Goal: Obtain resource: Obtain resource

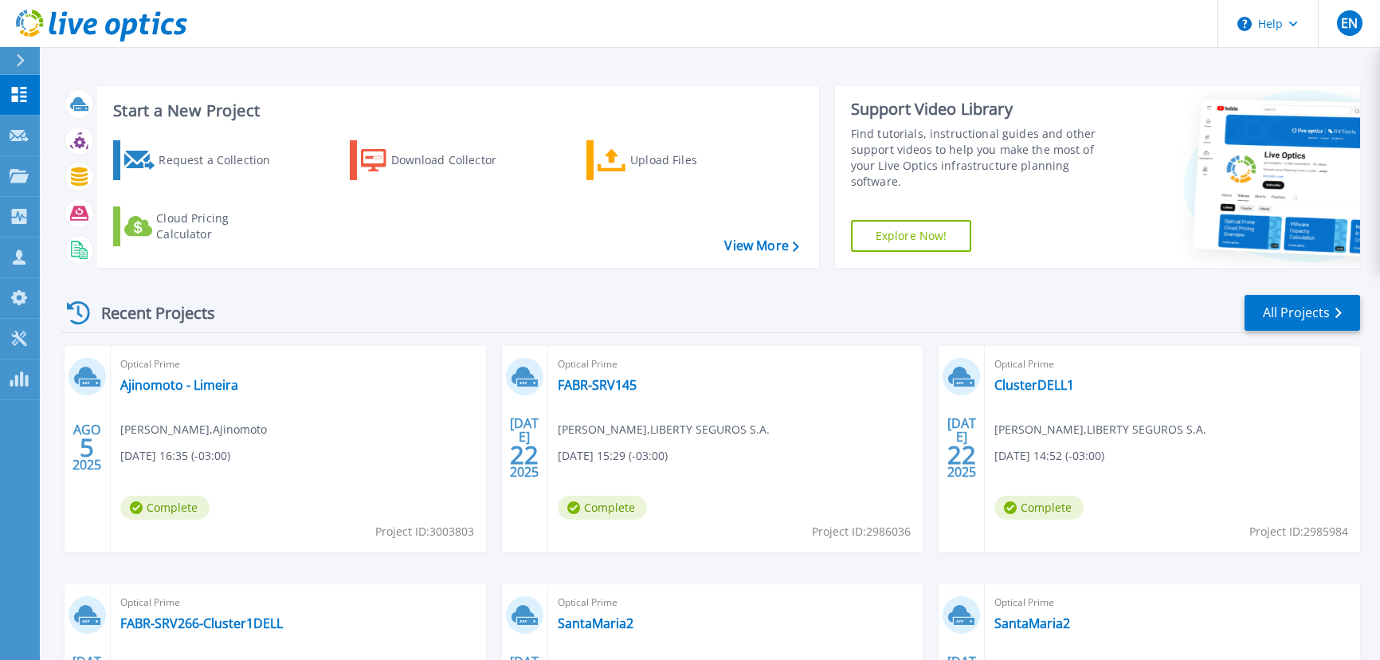
scroll to position [144, 0]
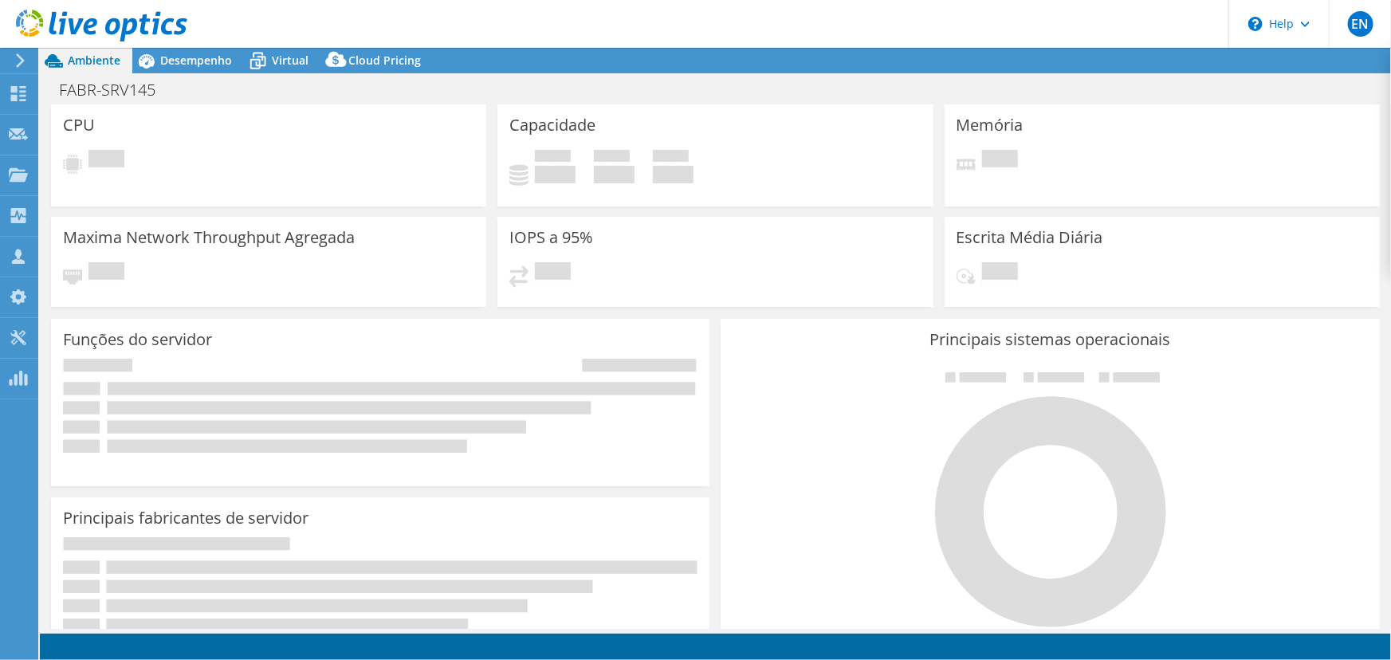
select select "USD"
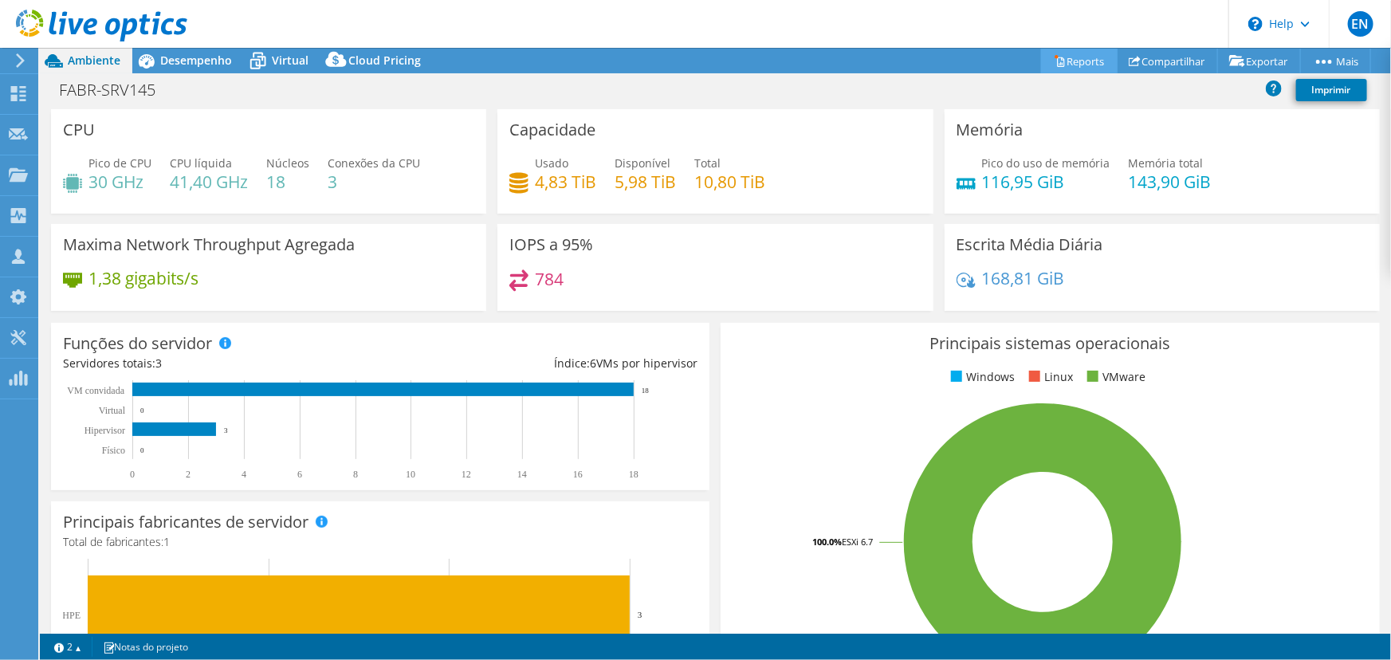
click at [1069, 55] on link "Reports" at bounding box center [1079, 61] width 77 height 25
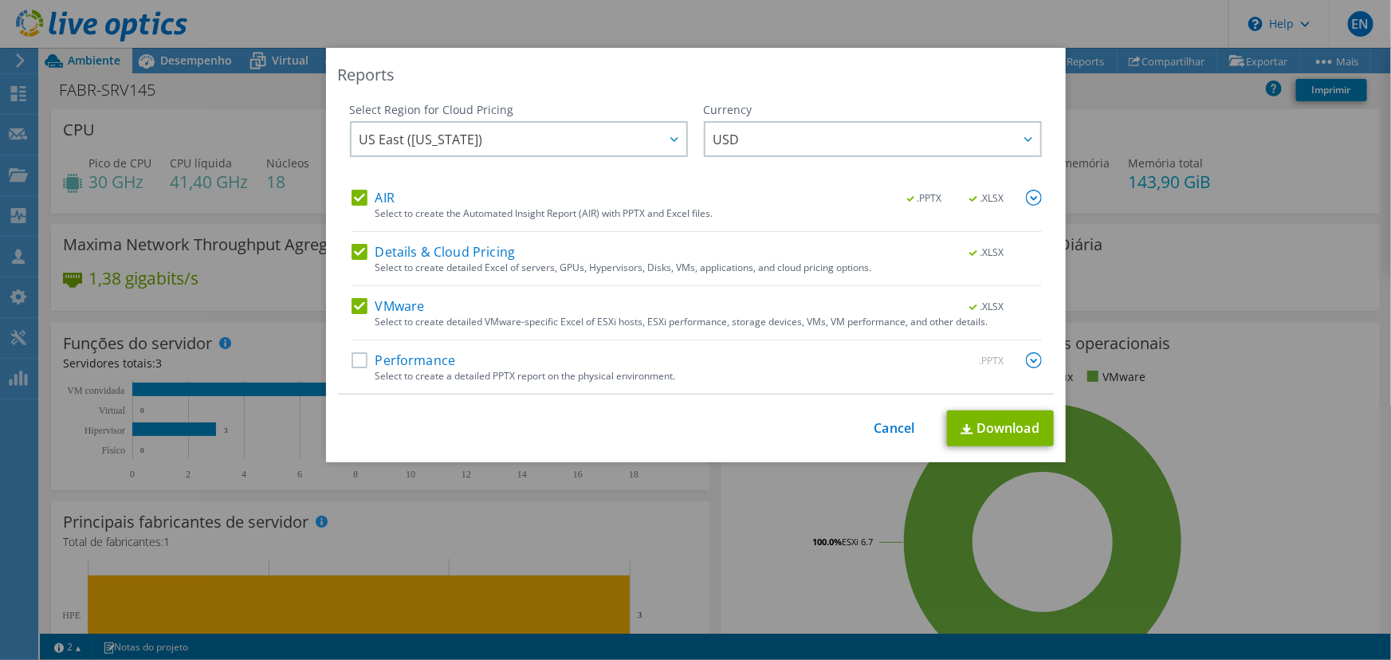
click at [355, 362] on label "Performance" at bounding box center [403, 360] width 104 height 16
click at [0, 0] on input "Performance" at bounding box center [0, 0] width 0 height 0
click at [1026, 359] on img at bounding box center [1034, 360] width 16 height 16
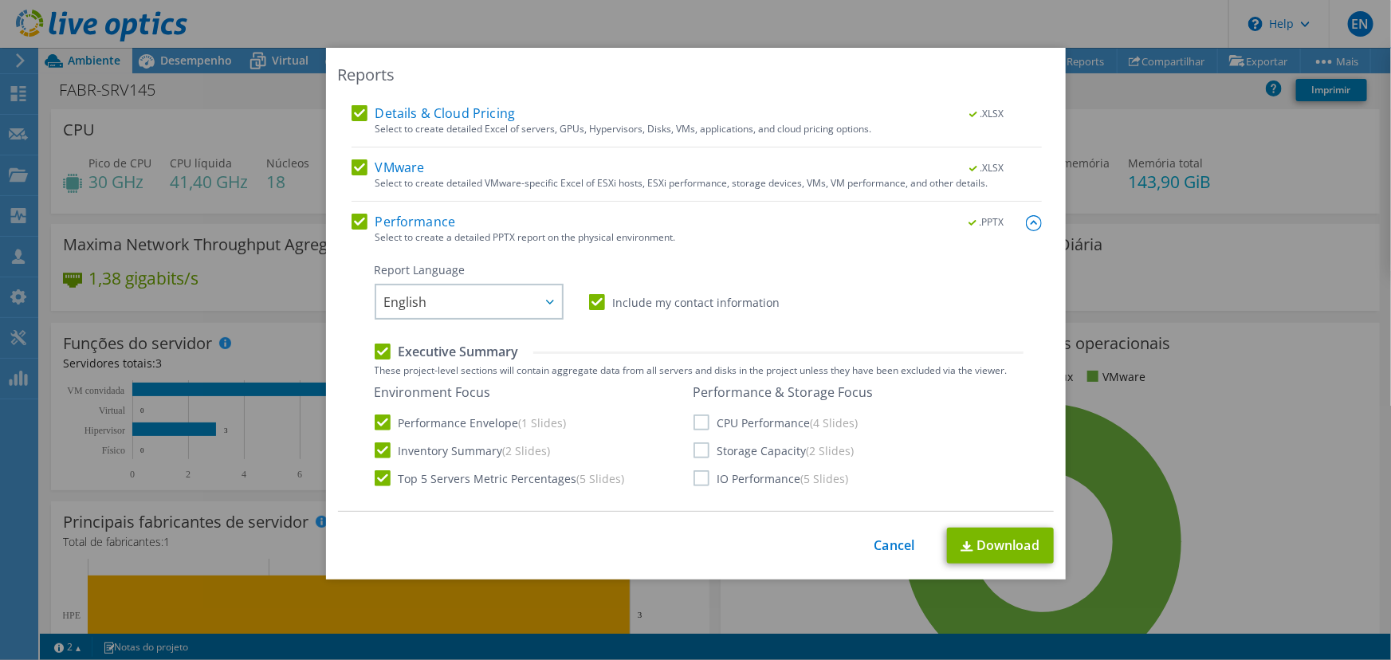
scroll to position [144, 0]
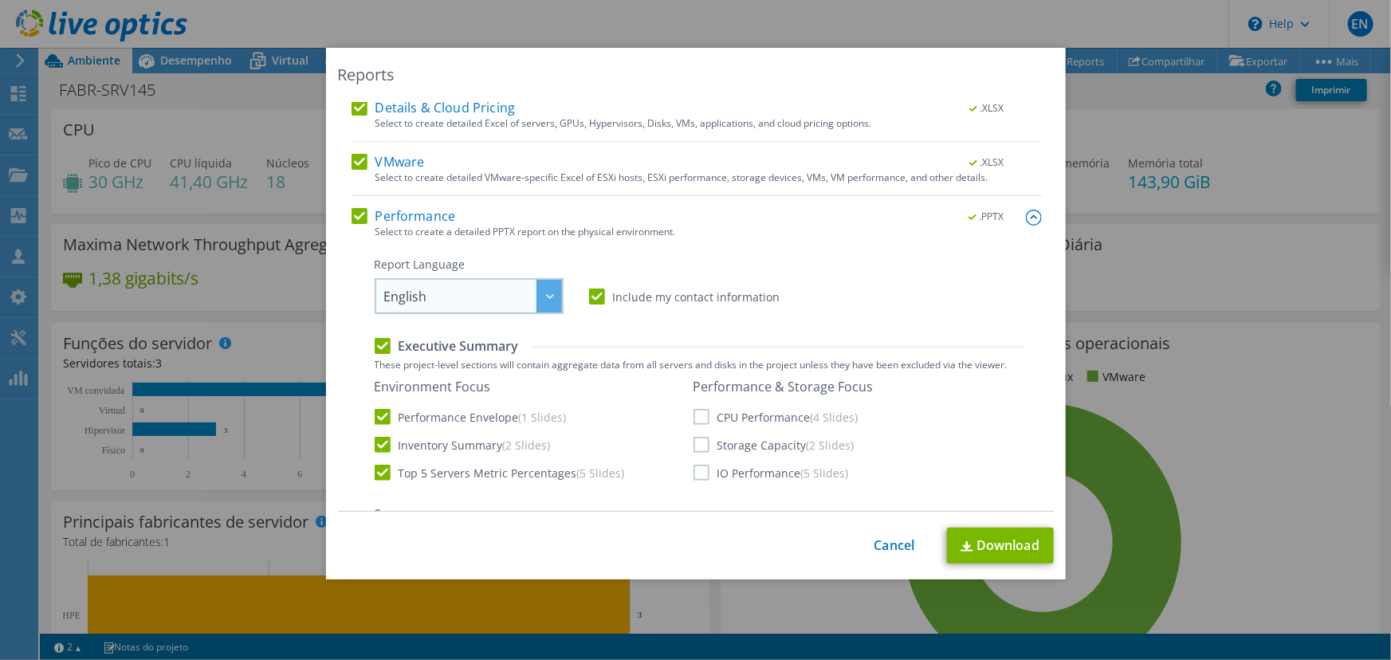
click at [494, 295] on span "English" at bounding box center [473, 296] width 178 height 33
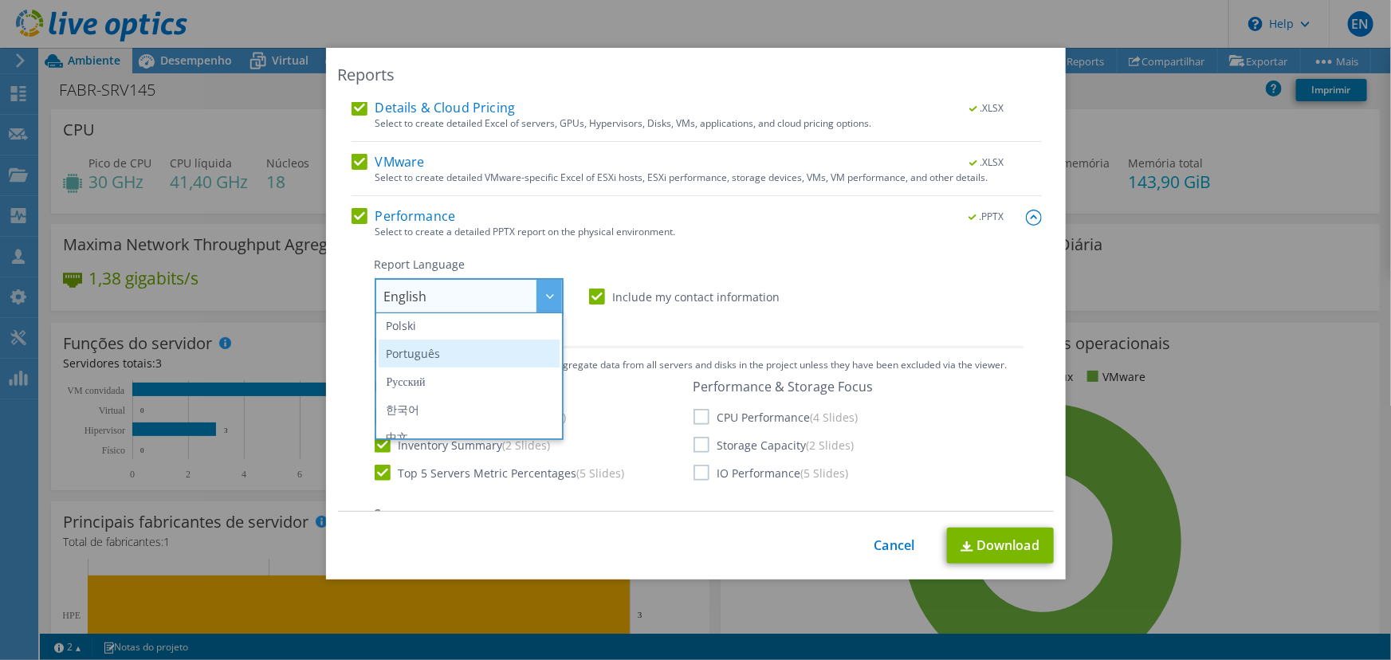
click at [431, 354] on li "Português" at bounding box center [469, 353] width 181 height 28
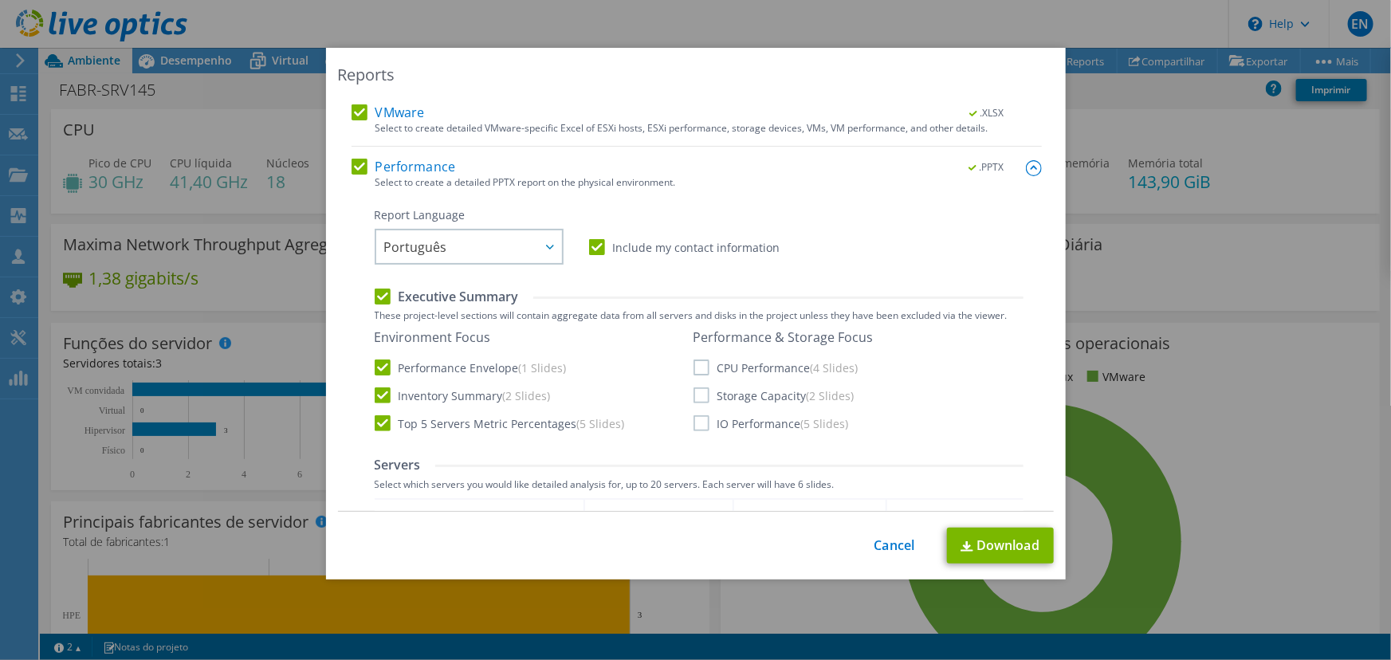
scroll to position [217, 0]
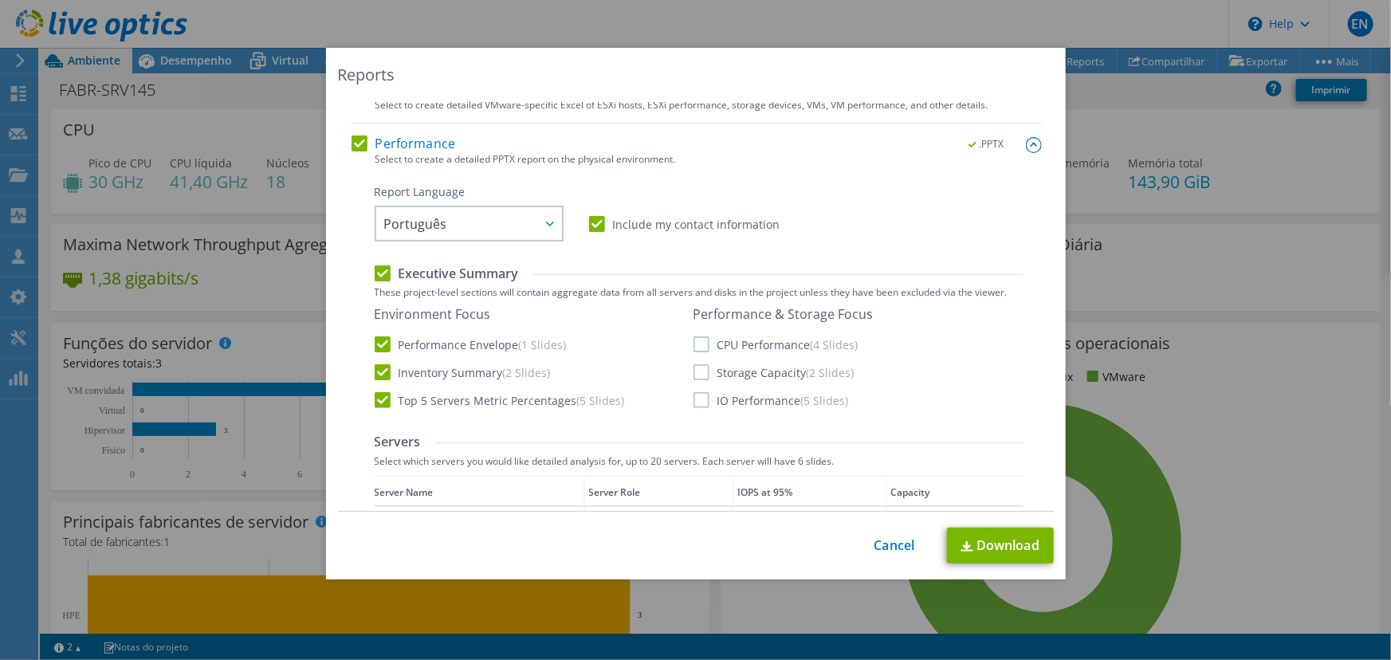
click at [698, 342] on label "CPU Performance (4 Slides)" at bounding box center [775, 344] width 165 height 16
click at [0, 0] on input "CPU Performance (4 Slides)" at bounding box center [0, 0] width 0 height 0
click at [698, 374] on label "Storage Capacity (2 Slides)" at bounding box center [773, 372] width 161 height 16
click at [0, 0] on input "Storage Capacity (2 Slides)" at bounding box center [0, 0] width 0 height 0
click at [697, 406] on label "IO Performance (5 Slides)" at bounding box center [770, 400] width 155 height 16
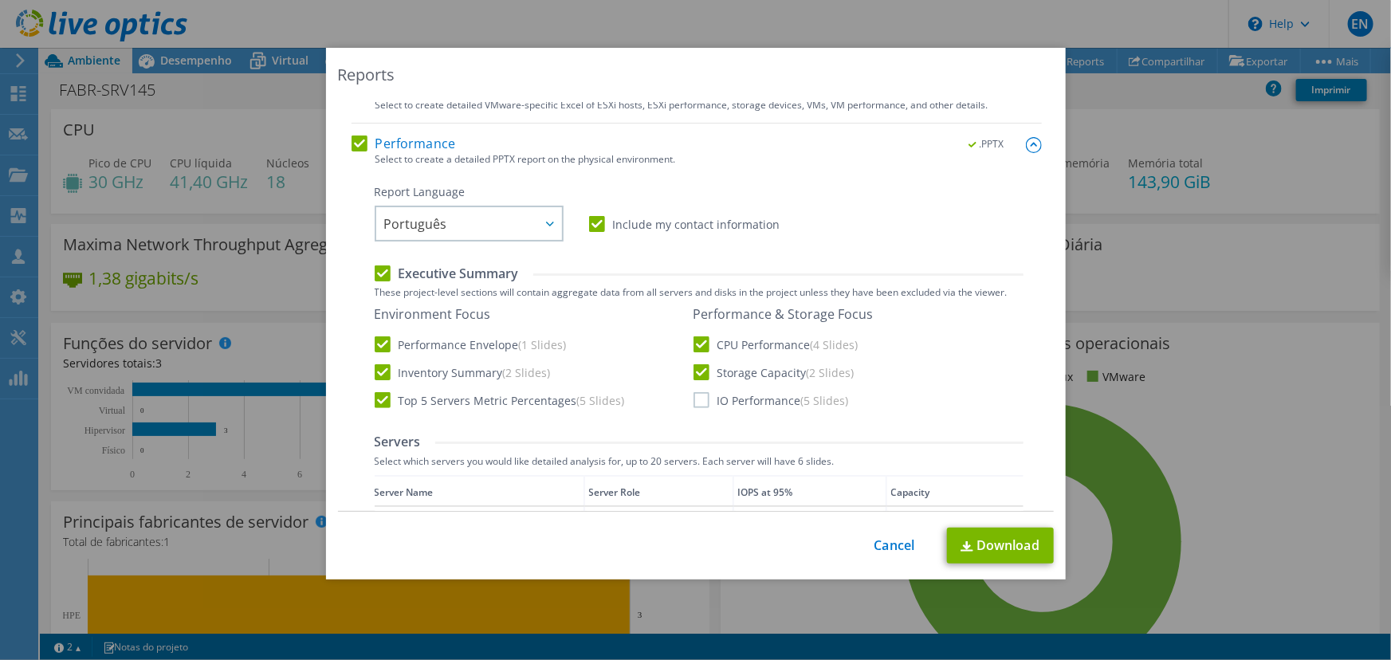
click at [0, 0] on input "IO Performance (5 Slides)" at bounding box center [0, 0] width 0 height 0
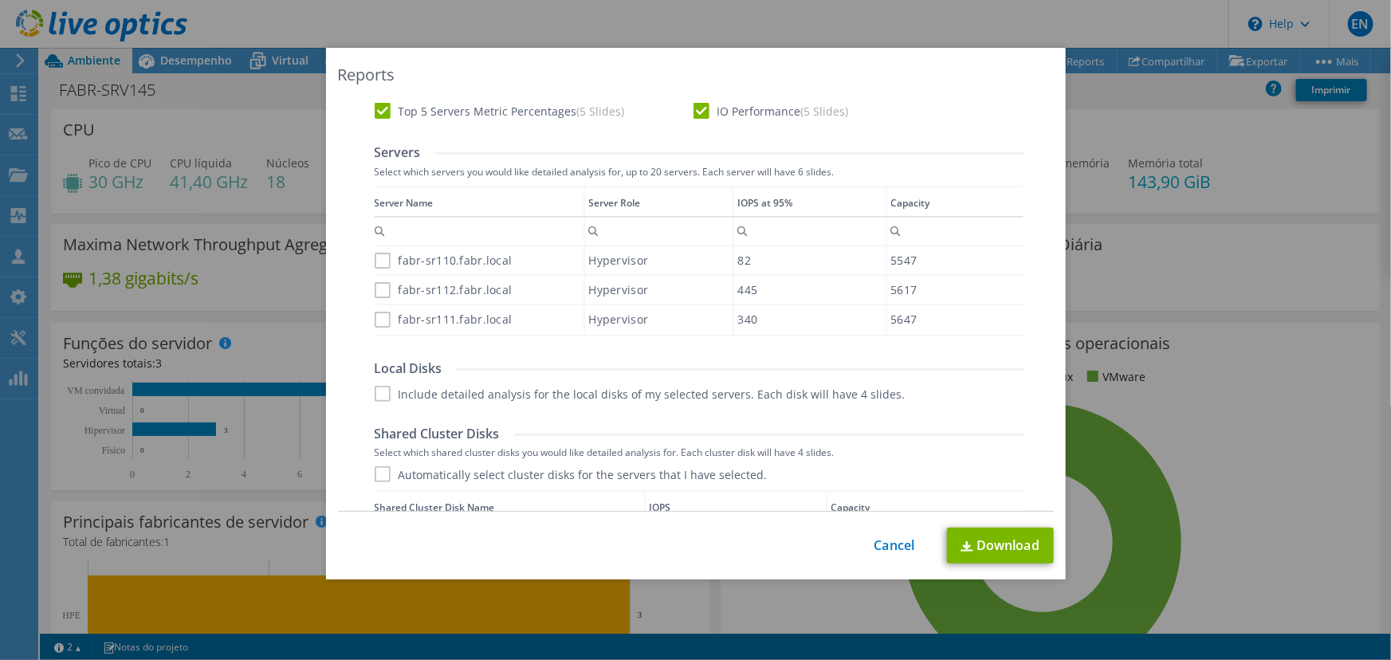
scroll to position [507, 0]
click at [375, 259] on label "fabr-sr110.fabr.local" at bounding box center [444, 260] width 138 height 16
click at [0, 0] on input "fabr-sr110.fabr.local" at bounding box center [0, 0] width 0 height 0
click at [375, 285] on label "fabr-sr112.fabr.local" at bounding box center [444, 289] width 138 height 16
click at [0, 0] on input "fabr-sr112.fabr.local" at bounding box center [0, 0] width 0 height 0
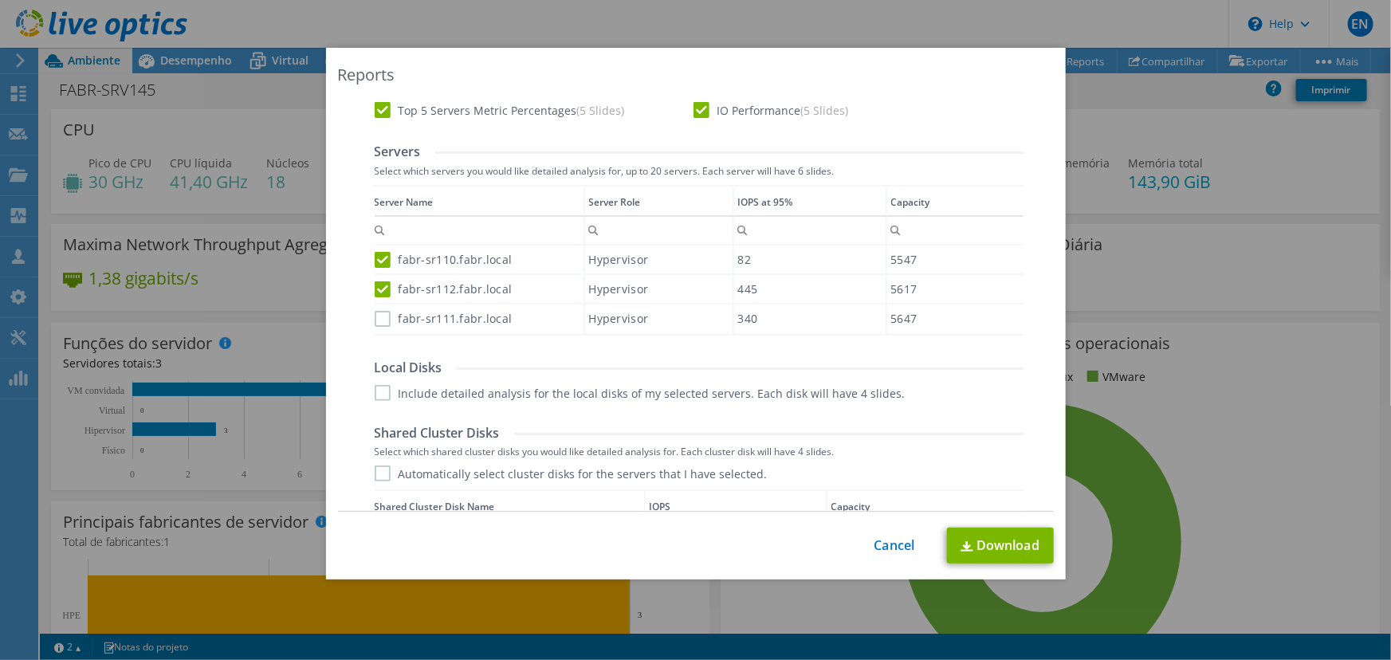
click at [377, 316] on label "fabr-sr111.fabr.local" at bounding box center [444, 319] width 138 height 16
click at [0, 0] on input "fabr-sr111.fabr.local" at bounding box center [0, 0] width 0 height 0
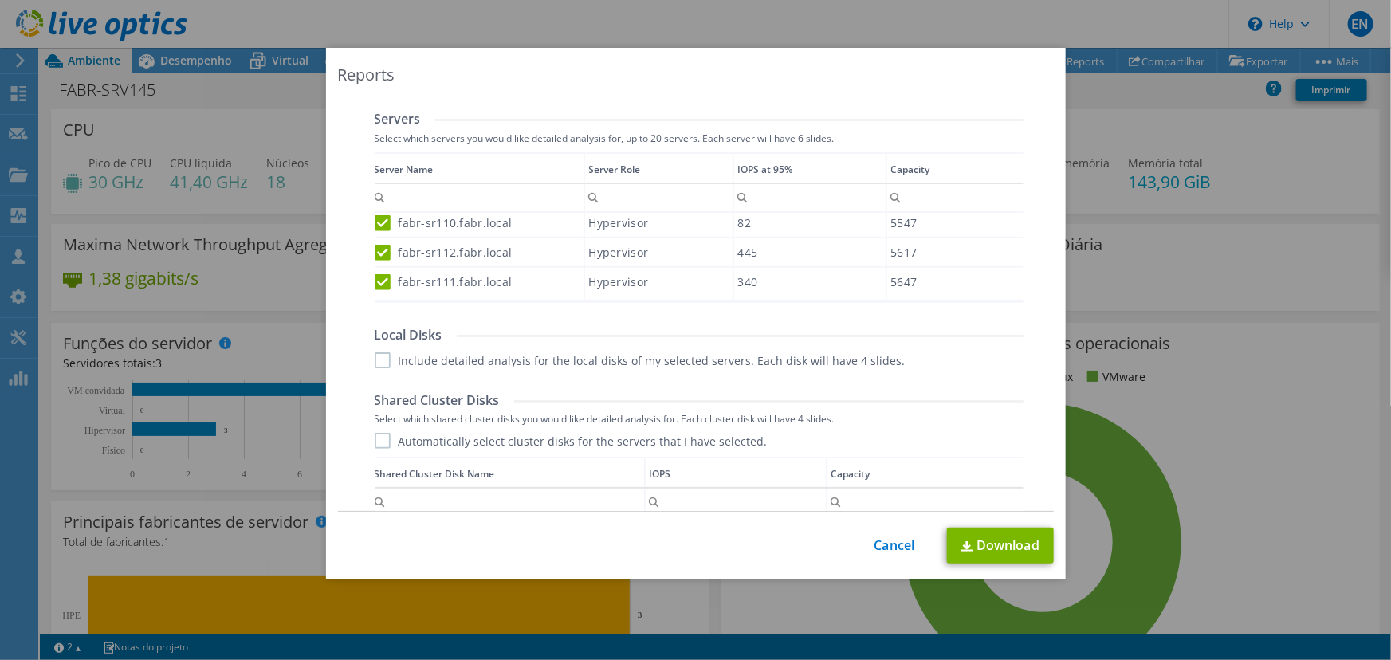
scroll to position [579, 0]
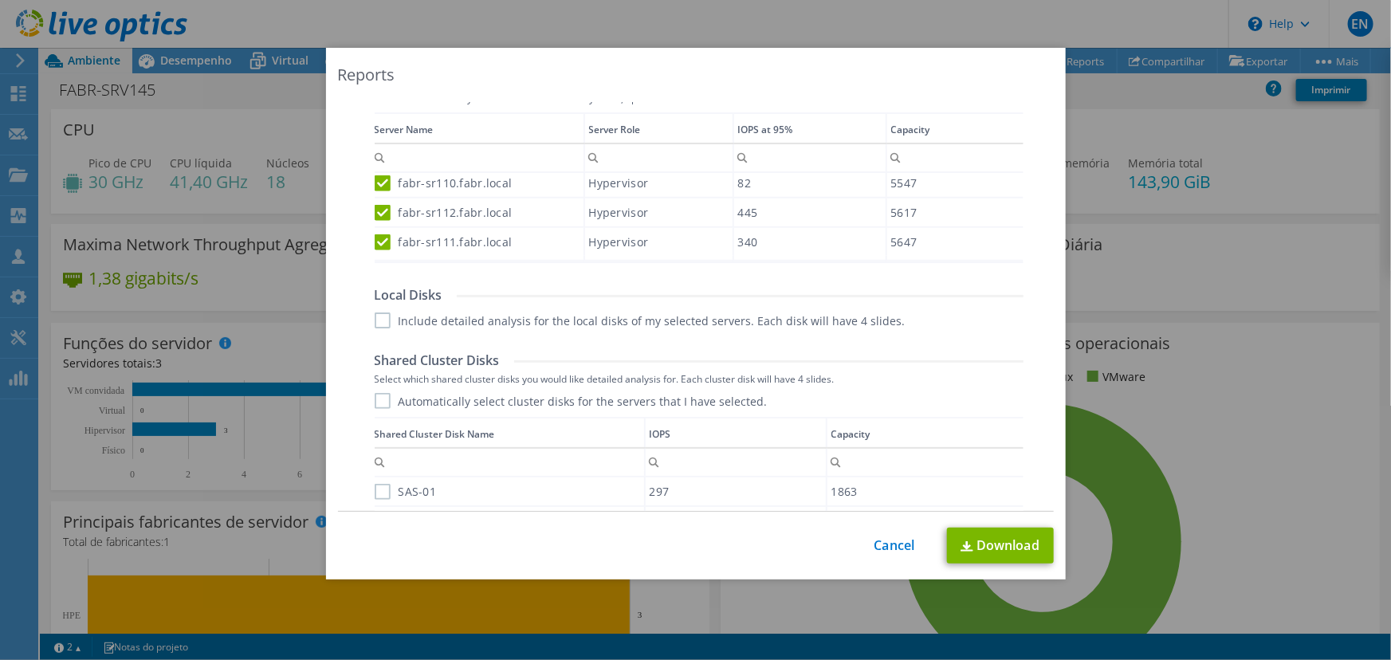
click at [377, 320] on label "Include detailed analysis for the local disks of my selected servers. Each disk…" at bounding box center [640, 320] width 531 height 16
click at [0, 0] on input "Include detailed analysis for the local disks of my selected servers. Each disk…" at bounding box center [0, 0] width 0 height 0
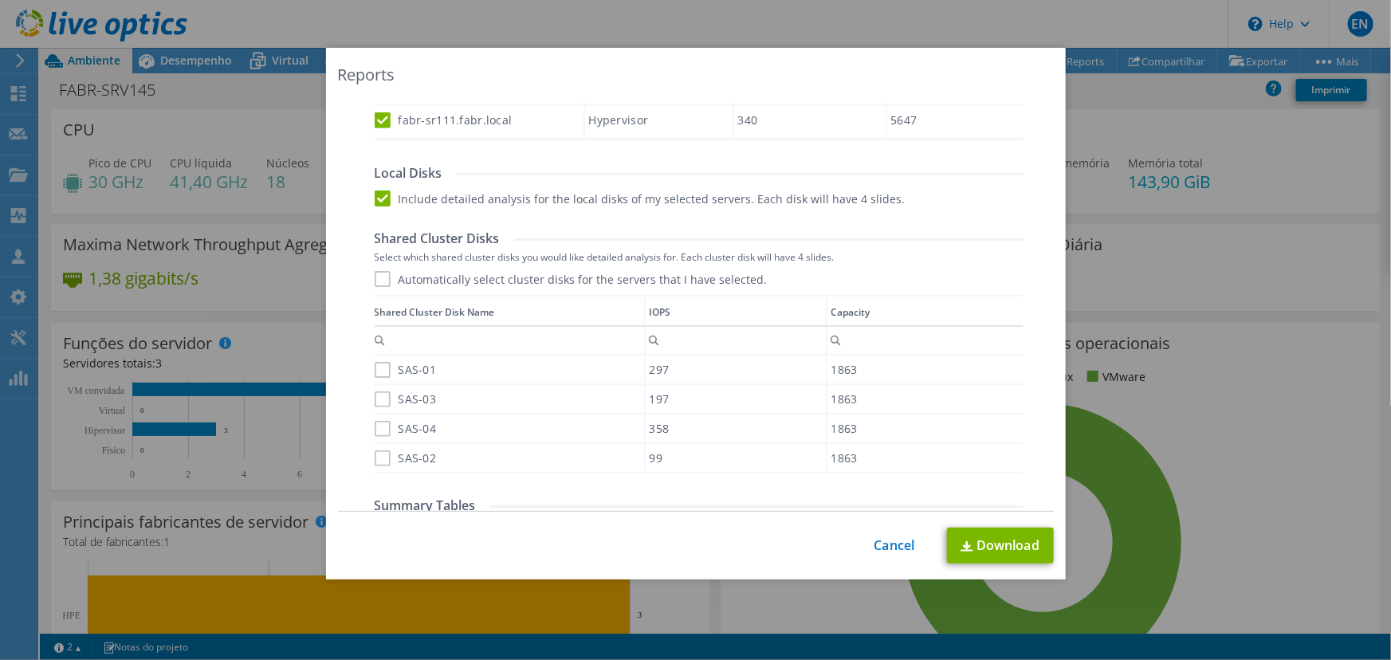
scroll to position [724, 0]
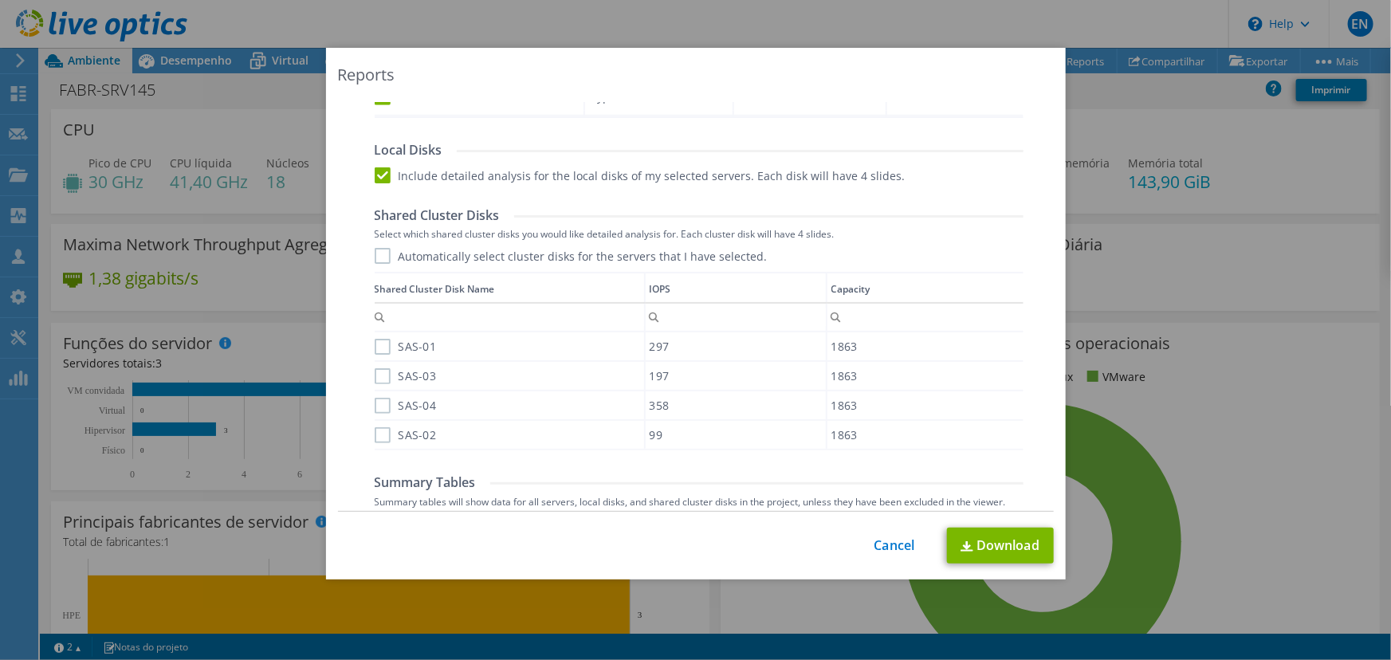
click at [375, 255] on label "Automatically select cluster disks for the servers that I have selected." at bounding box center [571, 256] width 393 height 16
click at [0, 0] on input "Automatically select cluster disks for the servers that I have selected." at bounding box center [0, 0] width 0 height 0
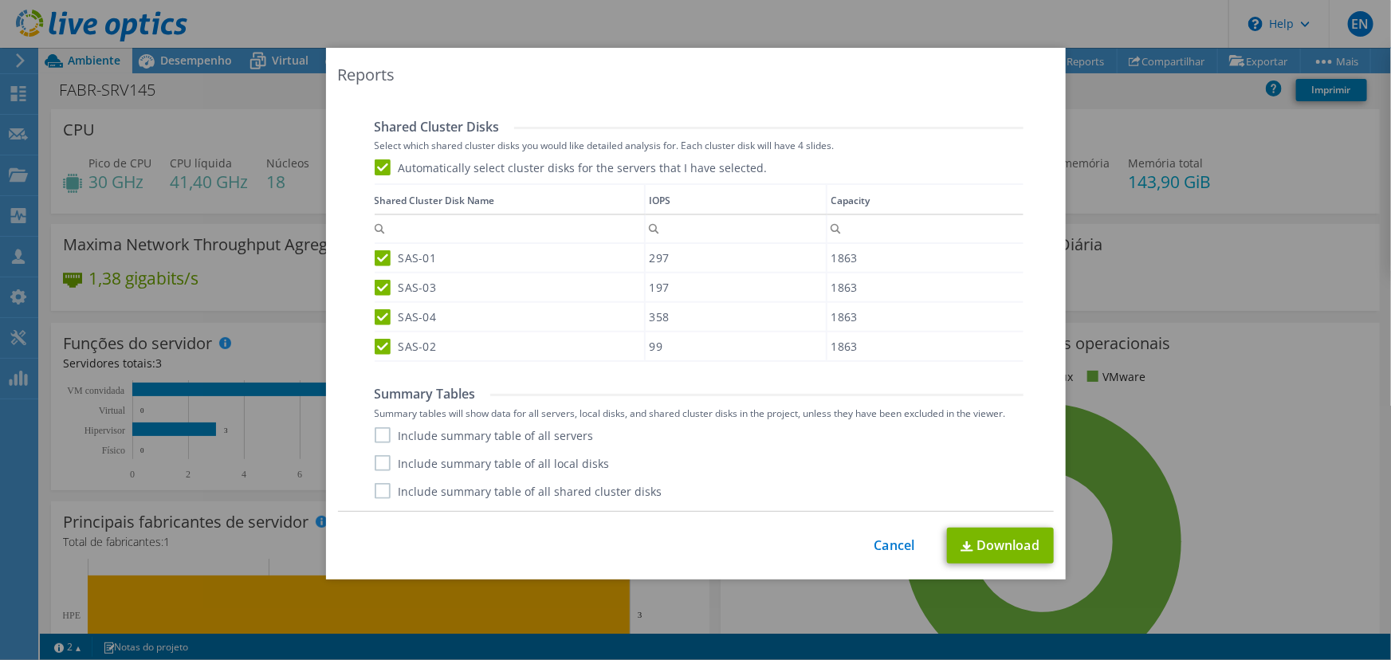
scroll to position [5, 0]
click at [375, 433] on label "Include summary table of all servers" at bounding box center [484, 435] width 219 height 16
click at [0, 0] on input "Include summary table of all servers" at bounding box center [0, 0] width 0 height 0
click at [375, 462] on label "Include summary table of all local disks" at bounding box center [492, 463] width 235 height 16
click at [0, 0] on input "Include summary table of all local disks" at bounding box center [0, 0] width 0 height 0
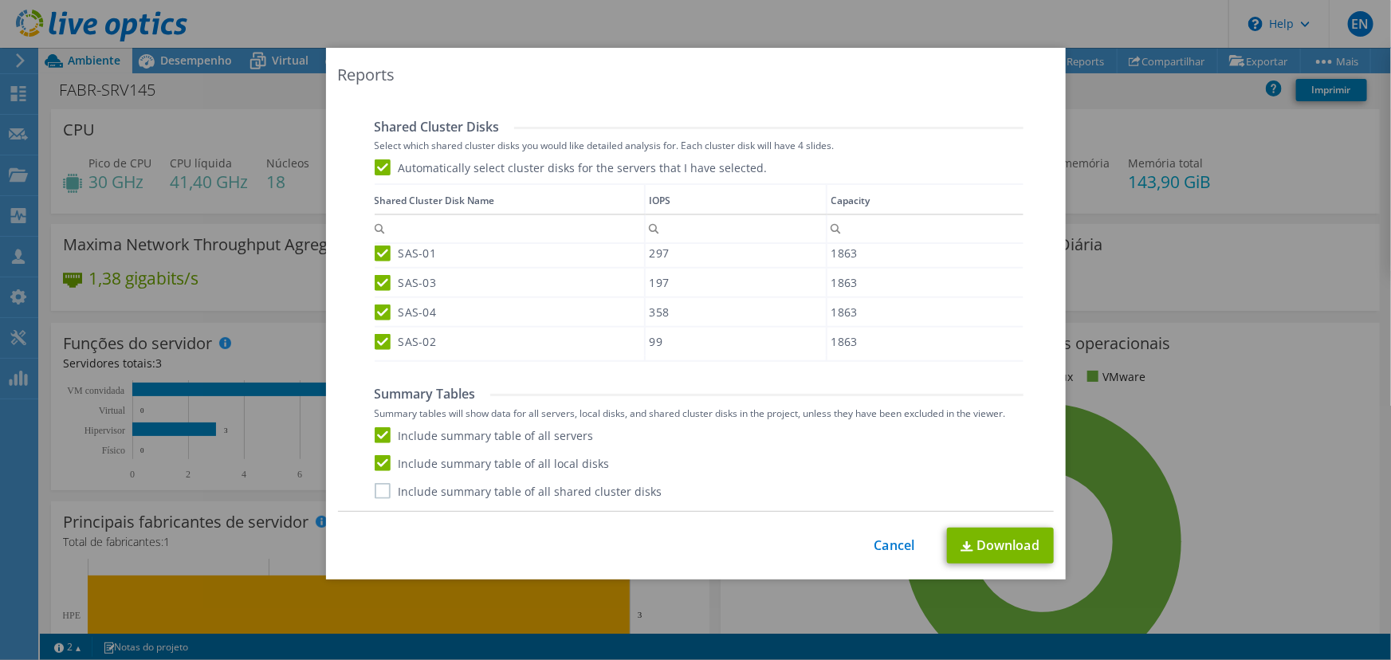
click at [376, 497] on label "Include summary table of all shared cluster disks" at bounding box center [519, 491] width 288 height 16
click at [0, 0] on input "Include summary table of all shared cluster disks" at bounding box center [0, 0] width 0 height 0
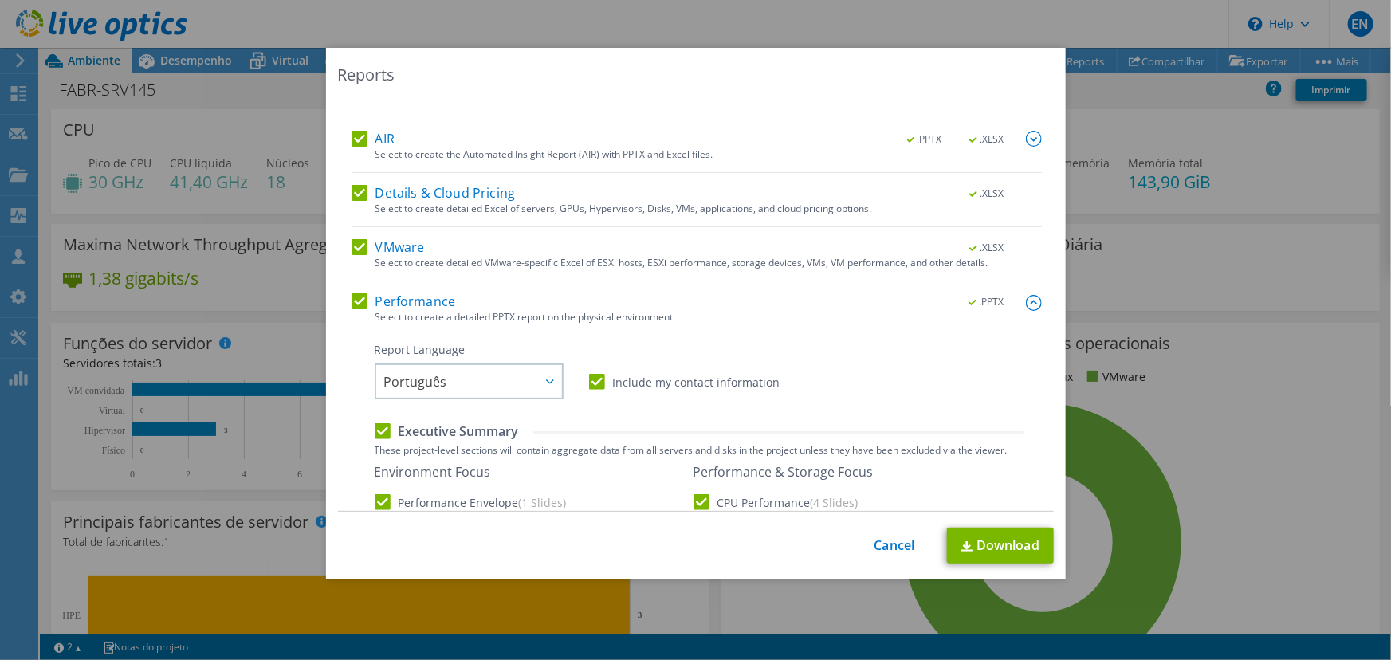
scroll to position [0, 0]
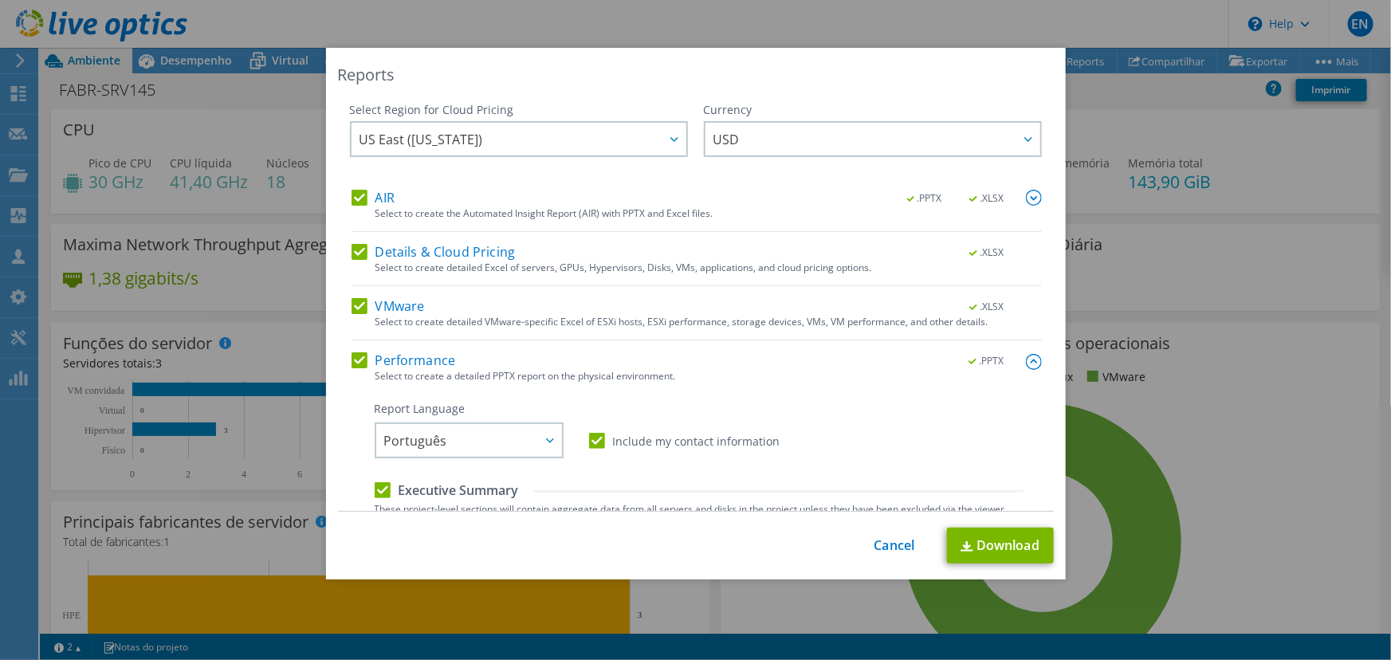
click at [1026, 198] on img at bounding box center [1034, 198] width 16 height 16
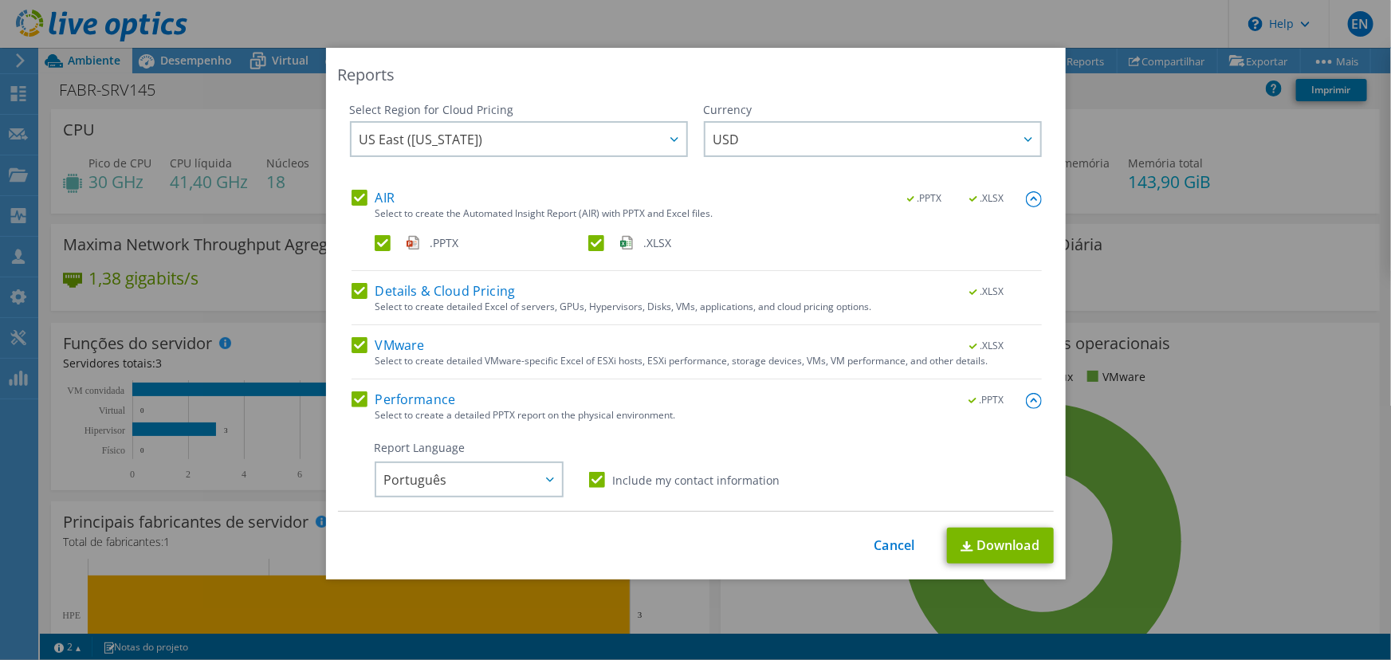
click at [589, 240] on label ".XLSX" at bounding box center [693, 243] width 210 height 16
click at [0, 0] on input ".XLSX" at bounding box center [0, 0] width 0 height 0
click at [1026, 198] on img at bounding box center [1034, 199] width 16 height 16
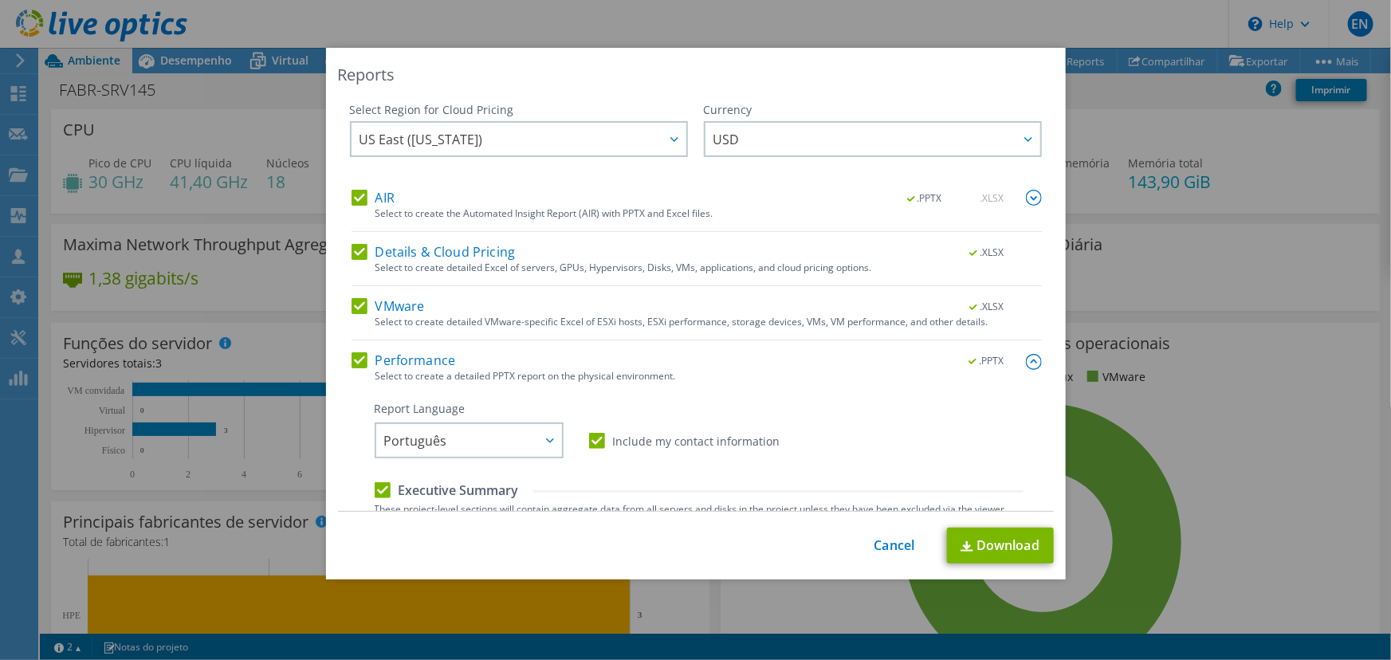
click at [1026, 361] on img at bounding box center [1034, 362] width 16 height 16
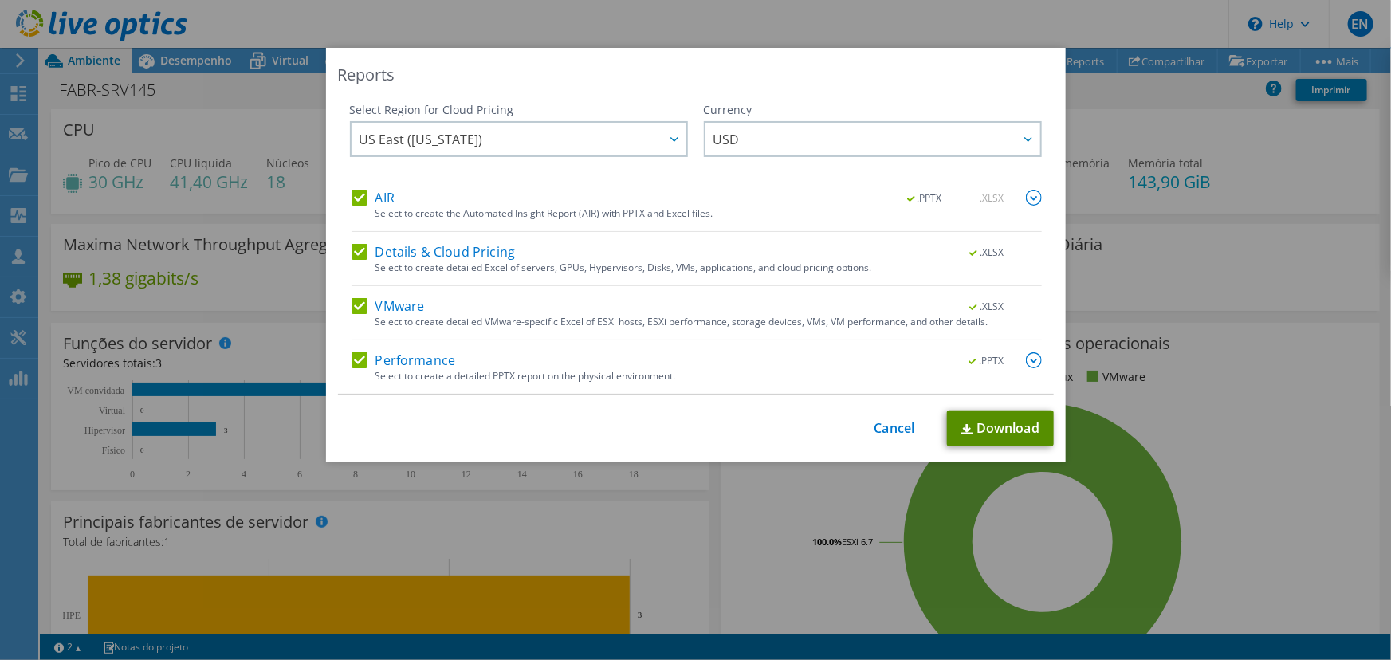
click at [990, 429] on link "Download" at bounding box center [1000, 428] width 107 height 36
click at [1246, 241] on div "Reports Select Region for Cloud Pricing Asia Pacific ([GEOGRAPHIC_DATA]) [GEOGR…" at bounding box center [695, 330] width 1391 height 564
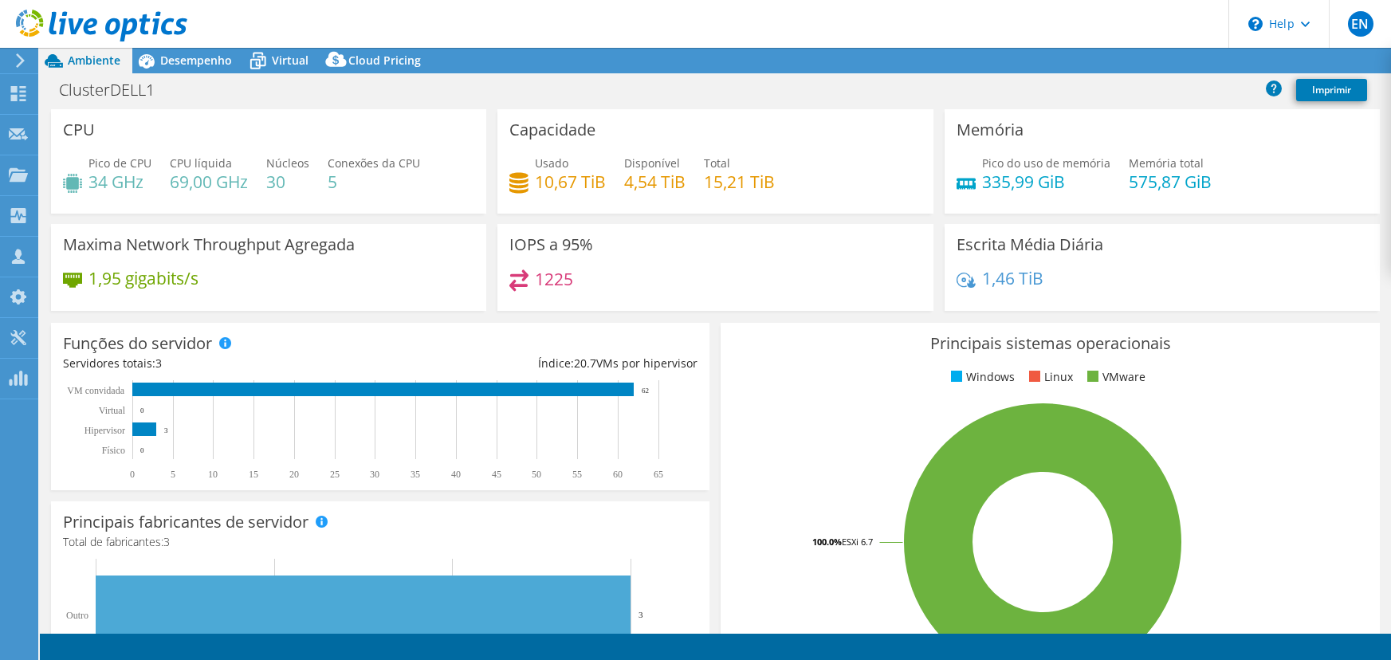
select select "USD"
click at [1054, 55] on link "Reports" at bounding box center [1079, 61] width 77 height 25
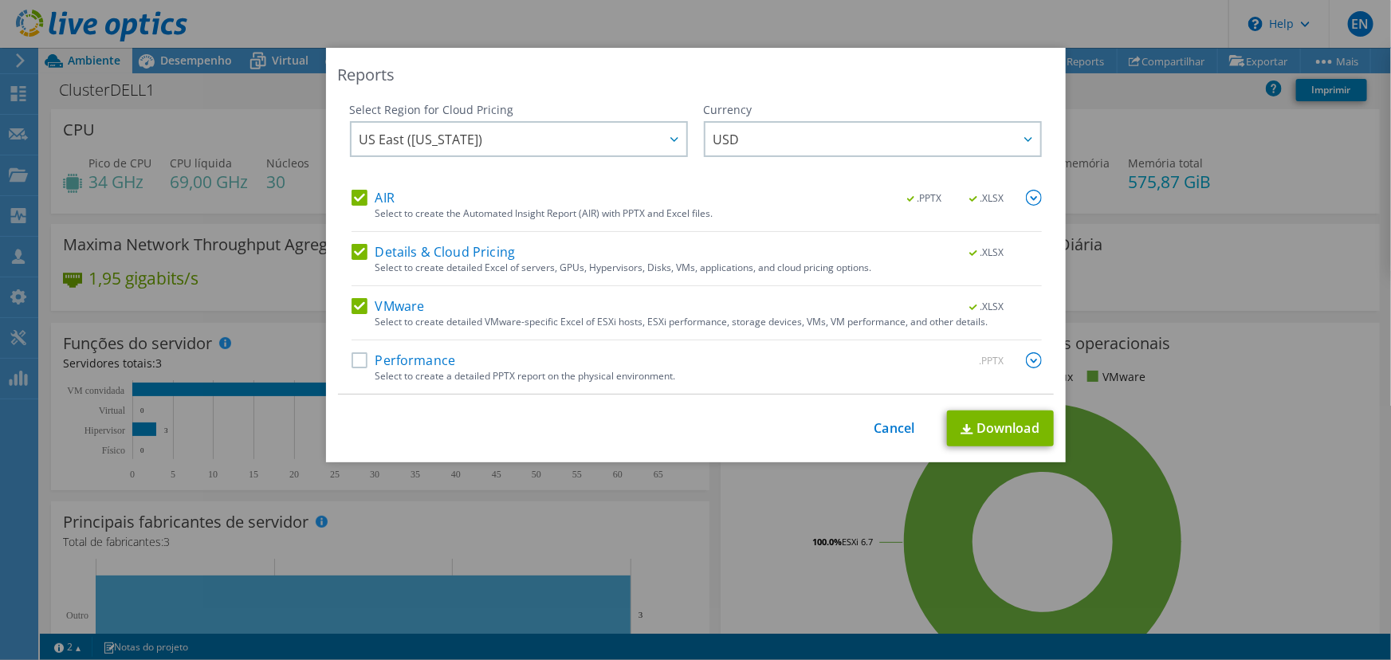
click at [1027, 199] on img at bounding box center [1034, 198] width 16 height 16
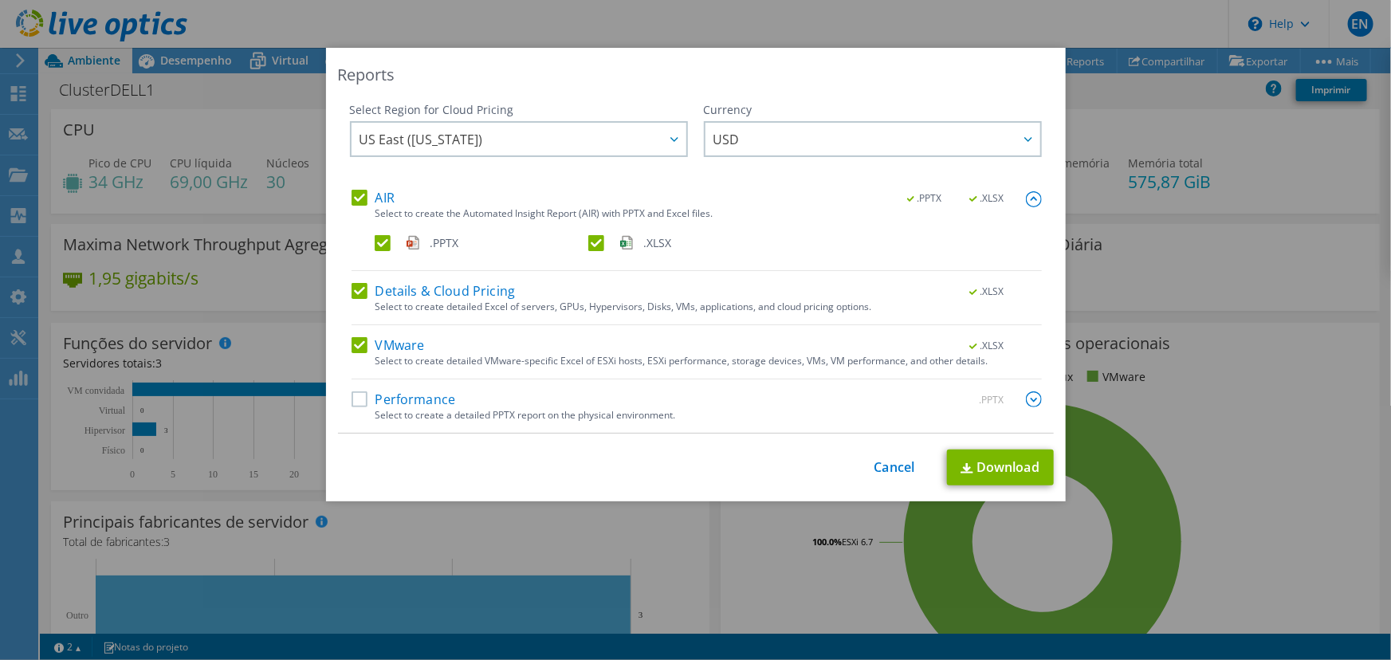
click at [591, 243] on label ".XLSX" at bounding box center [693, 243] width 210 height 16
click at [0, 0] on input ".XLSX" at bounding box center [0, 0] width 0 height 0
click at [359, 400] on label "Performance" at bounding box center [403, 399] width 104 height 16
click at [0, 0] on input "Performance" at bounding box center [0, 0] width 0 height 0
click at [1030, 397] on img at bounding box center [1034, 399] width 16 height 16
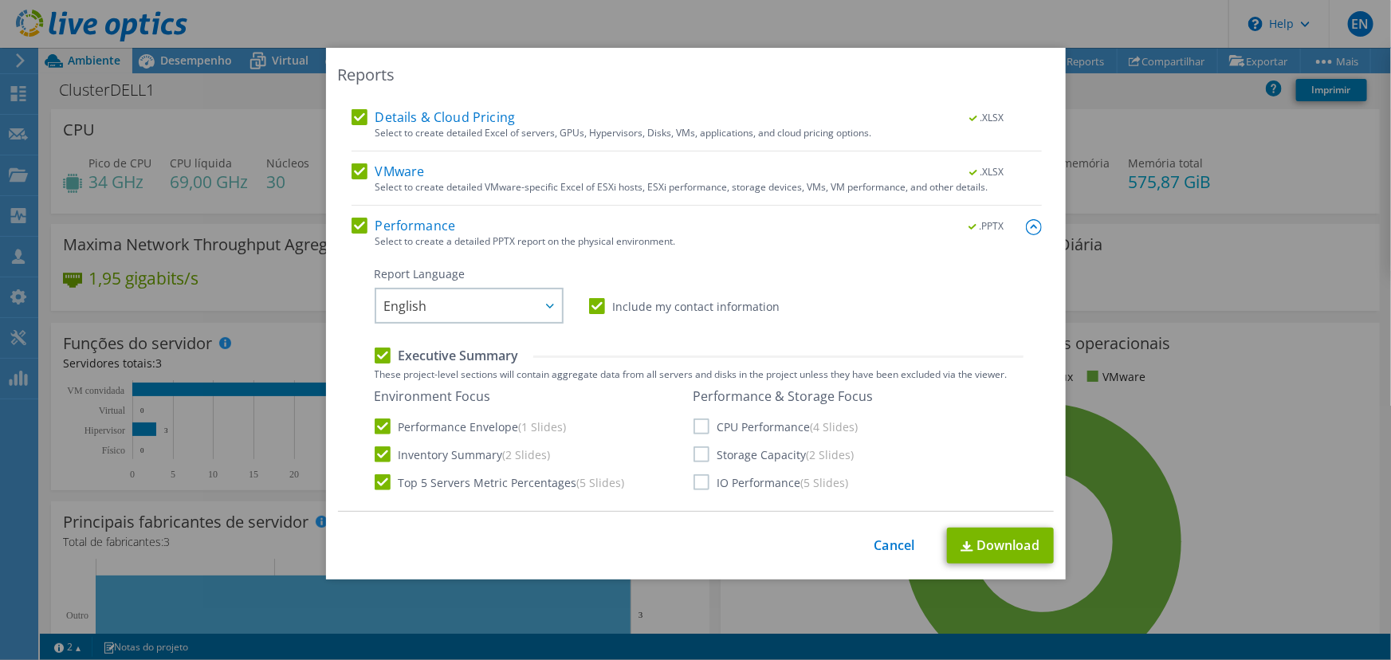
scroll to position [217, 0]
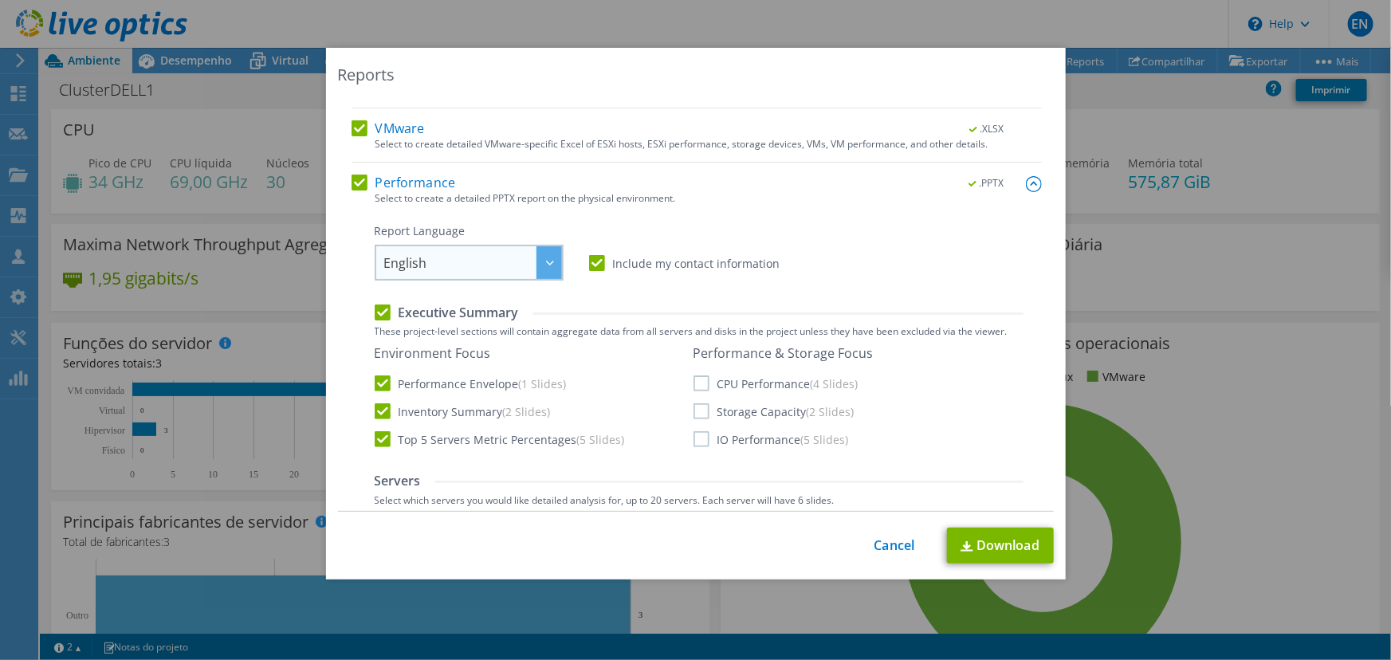
click at [536, 265] on div at bounding box center [549, 262] width 26 height 33
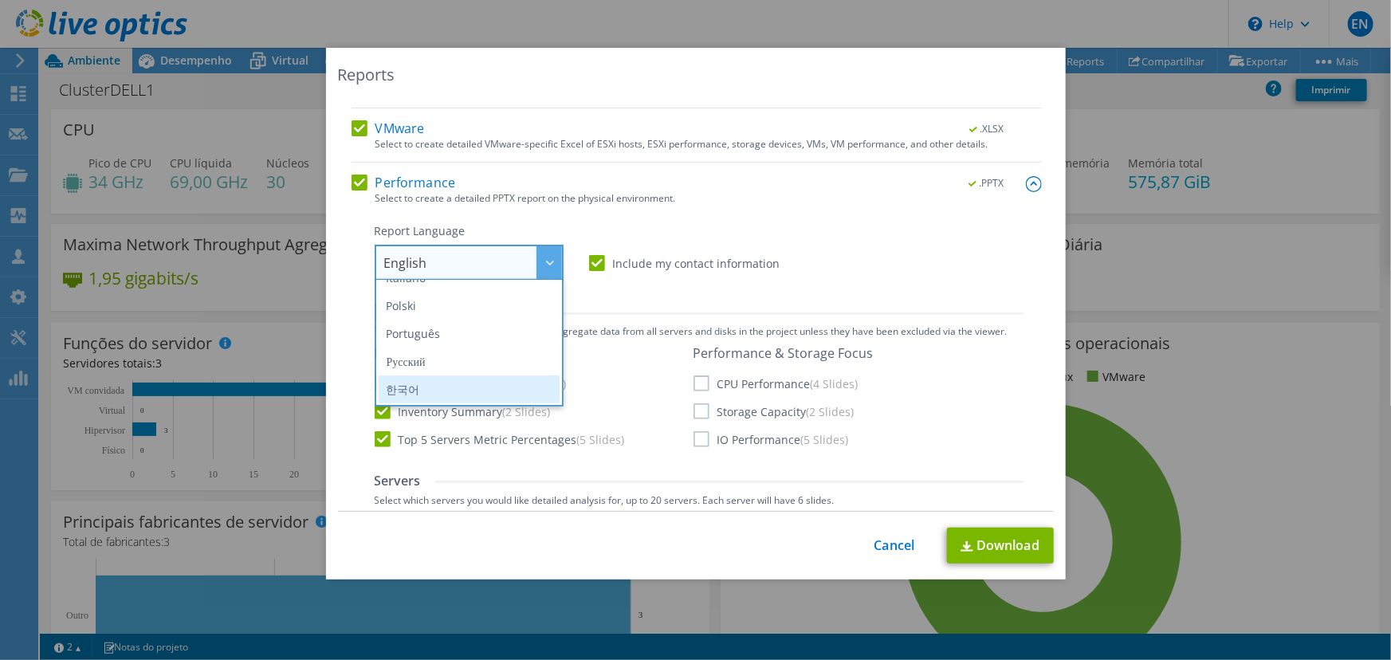
scroll to position [115, 0]
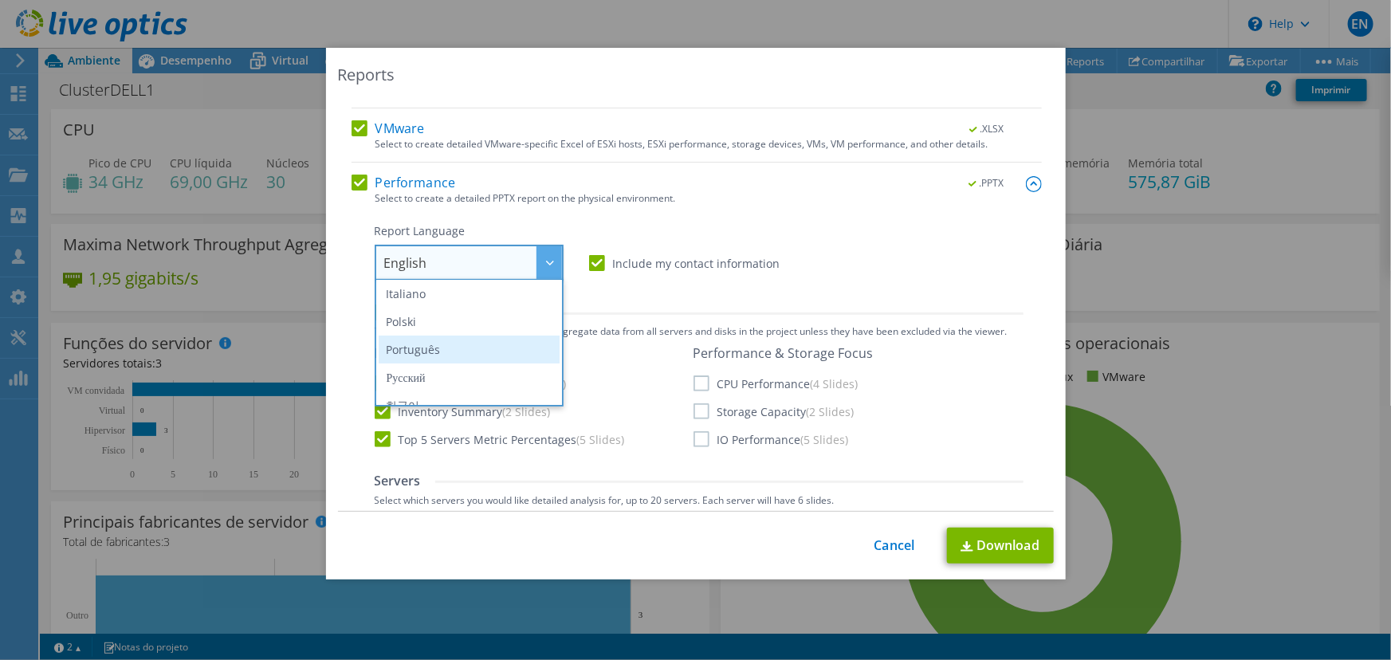
click at [428, 342] on li "Português" at bounding box center [469, 350] width 181 height 28
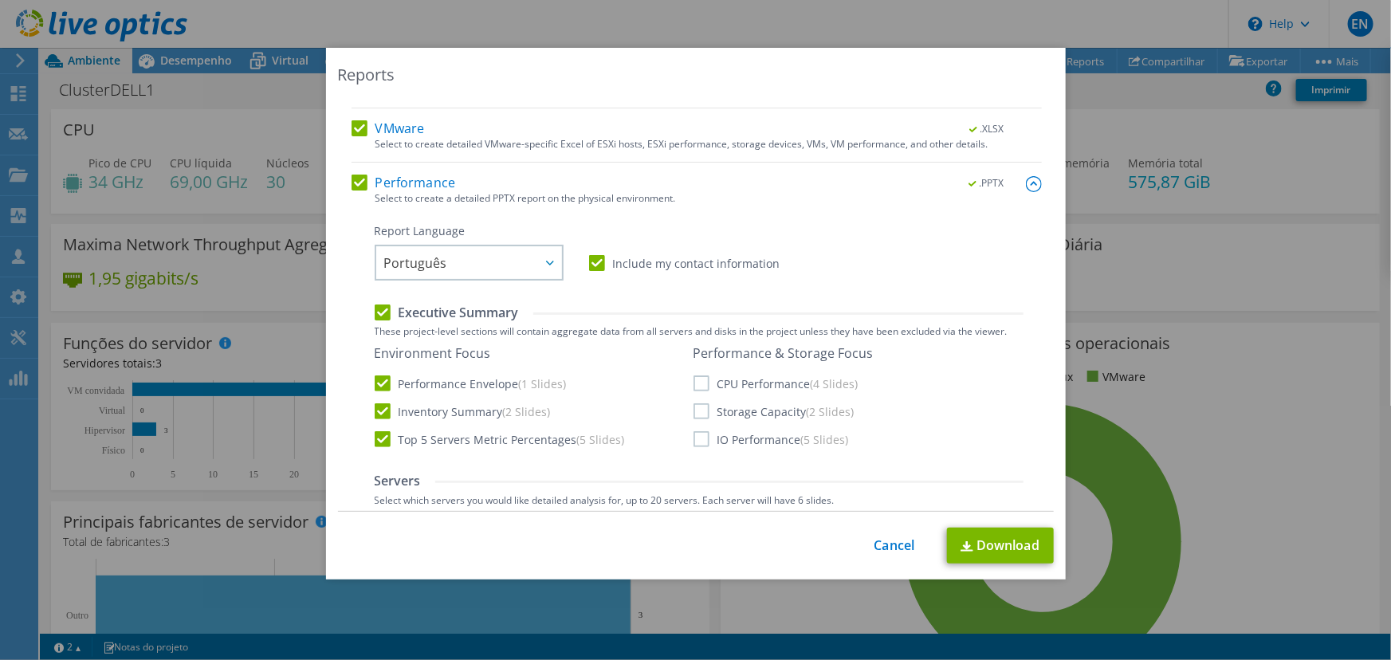
click at [693, 382] on label "CPU Performance (4 Slides)" at bounding box center [775, 383] width 165 height 16
click at [0, 0] on input "CPU Performance (4 Slides)" at bounding box center [0, 0] width 0 height 0
click at [693, 413] on label "Storage Capacity (2 Slides)" at bounding box center [773, 411] width 161 height 16
click at [0, 0] on input "Storage Capacity (2 Slides)" at bounding box center [0, 0] width 0 height 0
click at [697, 445] on label "IO Performance (5 Slides)" at bounding box center [770, 439] width 155 height 16
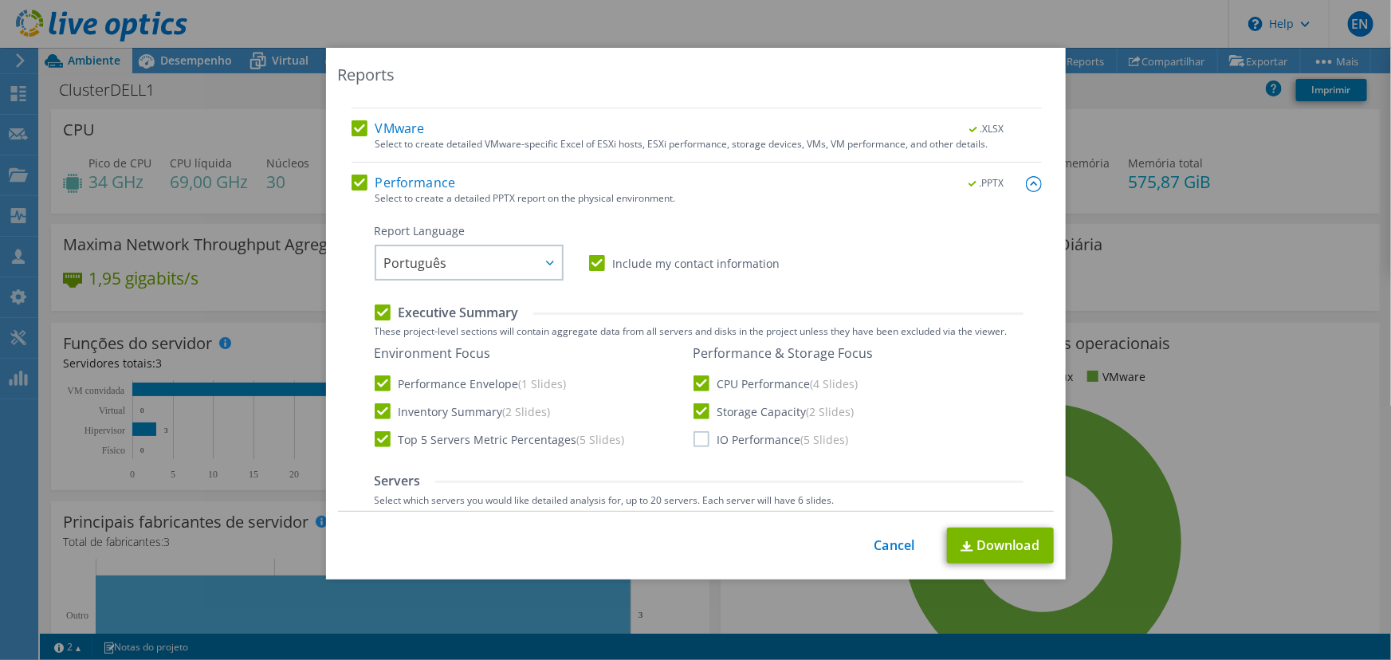
click at [0, 0] on input "IO Performance (5 Slides)" at bounding box center [0, 0] width 0 height 0
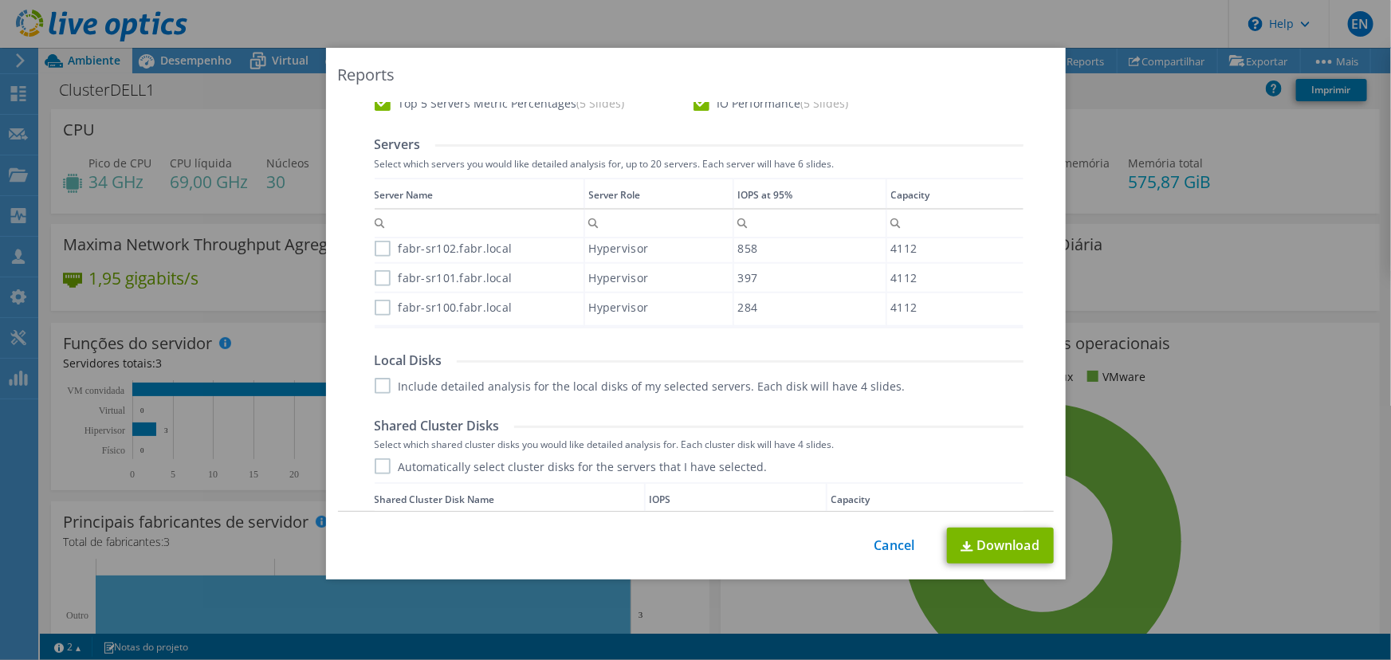
scroll to position [579, 0]
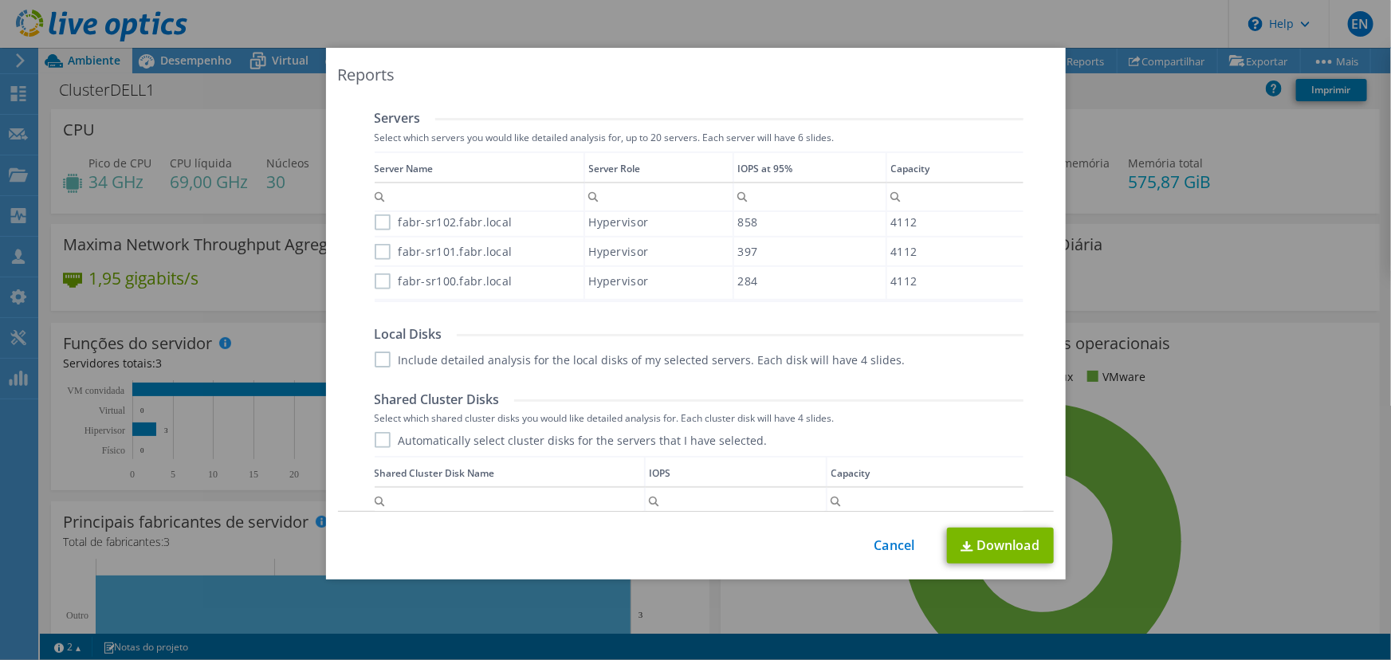
click at [375, 218] on label "fabr-sr102.fabr.local" at bounding box center [444, 222] width 138 height 16
click at [0, 0] on input "fabr-sr102.fabr.local" at bounding box center [0, 0] width 0 height 0
click at [375, 245] on label "fabr-sr101.fabr.local" at bounding box center [444, 252] width 138 height 16
click at [0, 0] on input "fabr-sr101.fabr.local" at bounding box center [0, 0] width 0 height 0
click at [378, 273] on label "fabr-sr100.fabr.local" at bounding box center [444, 281] width 138 height 16
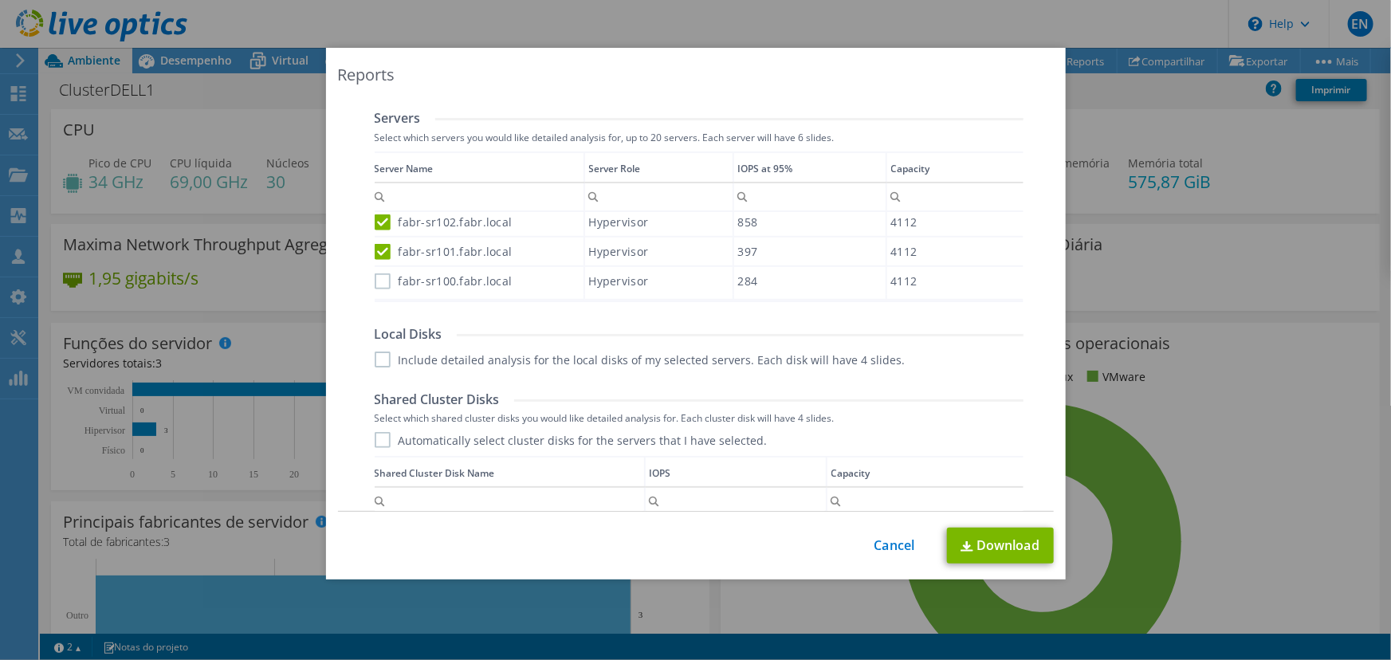
click at [0, 0] on input "fabr-sr100.fabr.local" at bounding box center [0, 0] width 0 height 0
click at [375, 361] on label "Include detailed analysis for the local disks of my selected servers. Each disk…" at bounding box center [640, 359] width 531 height 16
click at [0, 0] on input "Include detailed analysis for the local disks of my selected servers. Each disk…" at bounding box center [0, 0] width 0 height 0
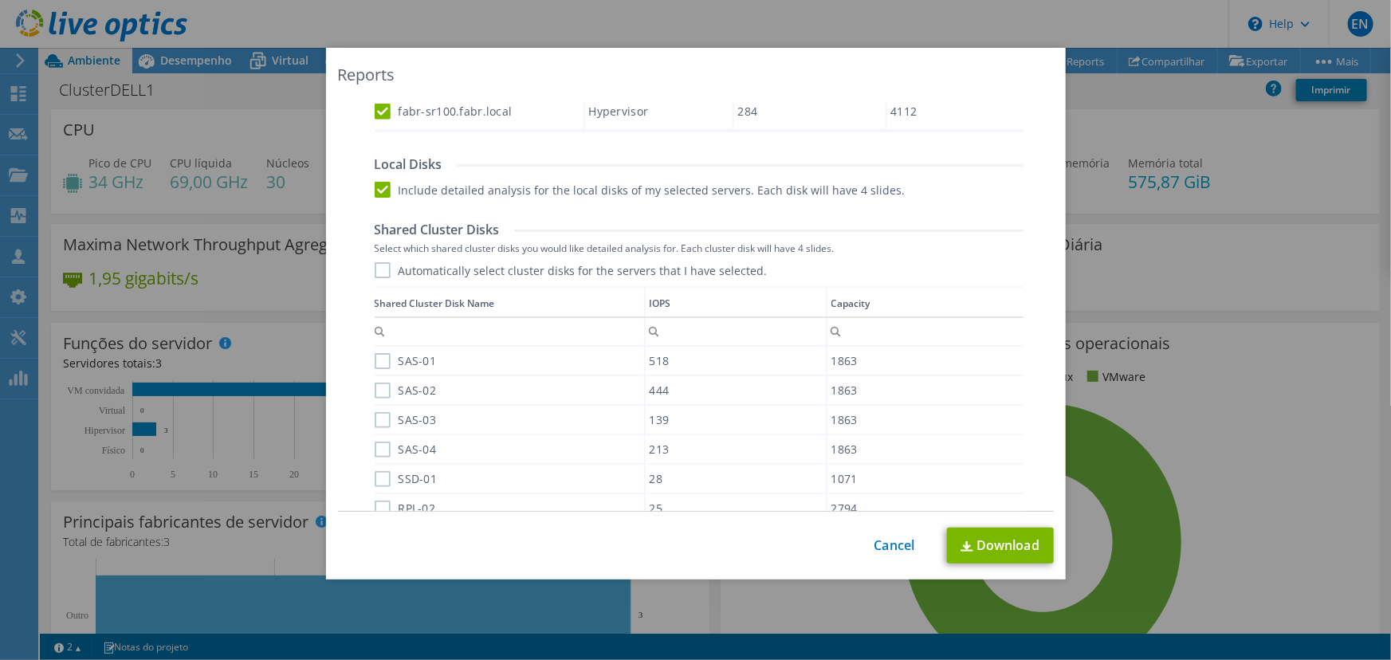
scroll to position [797, 0]
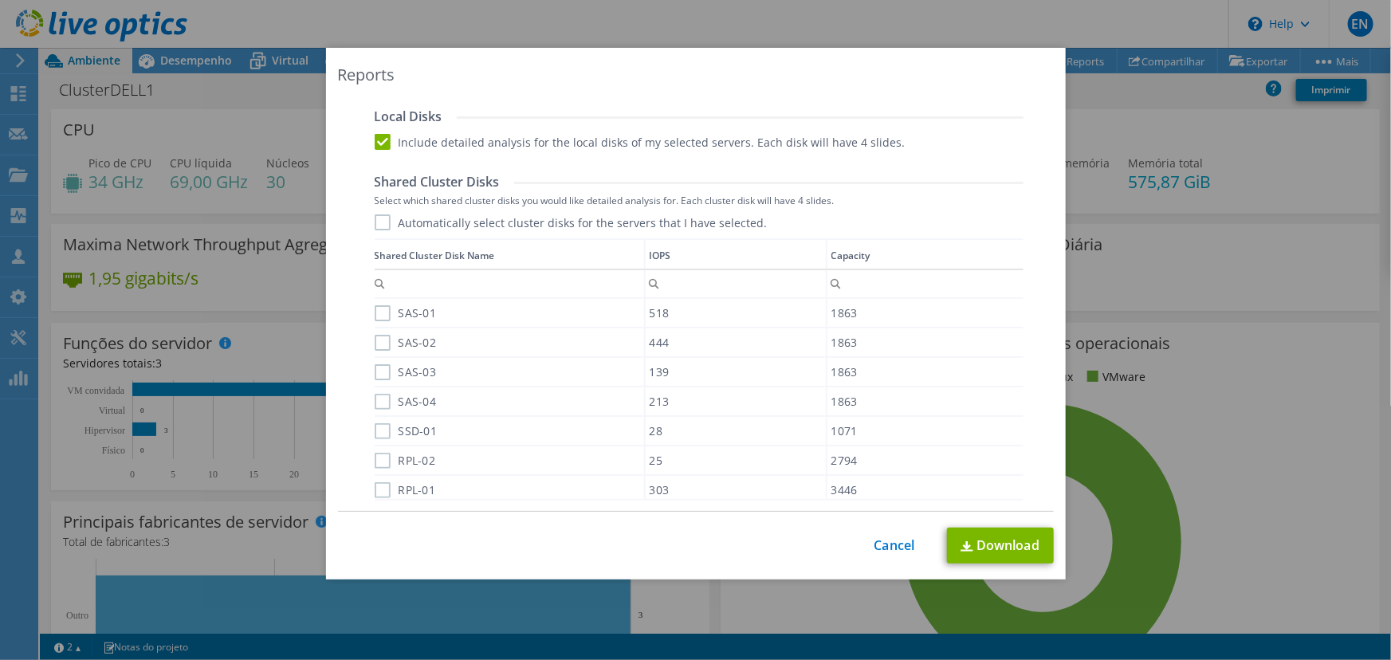
click at [375, 226] on label "Automatically select cluster disks for the servers that I have selected." at bounding box center [571, 222] width 393 height 16
click at [0, 0] on input "Automatically select cluster disks for the servers that I have selected." at bounding box center [0, 0] width 0 height 0
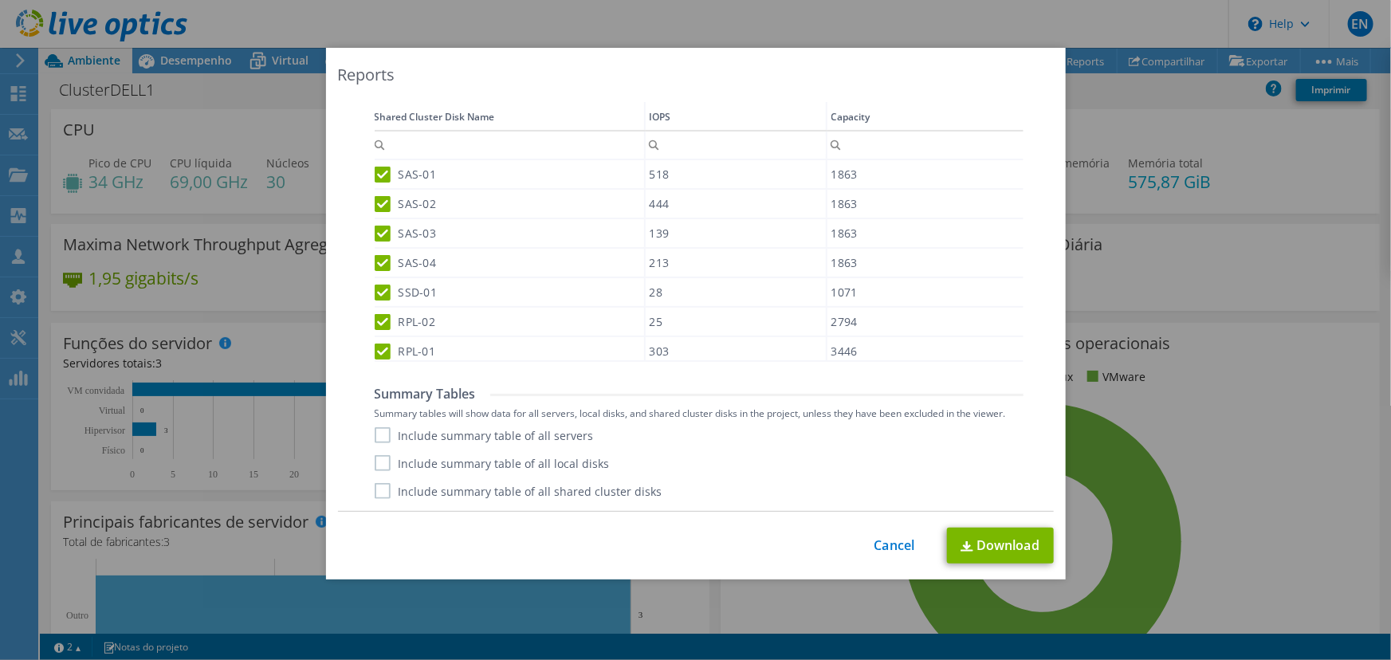
scroll to position [10, 0]
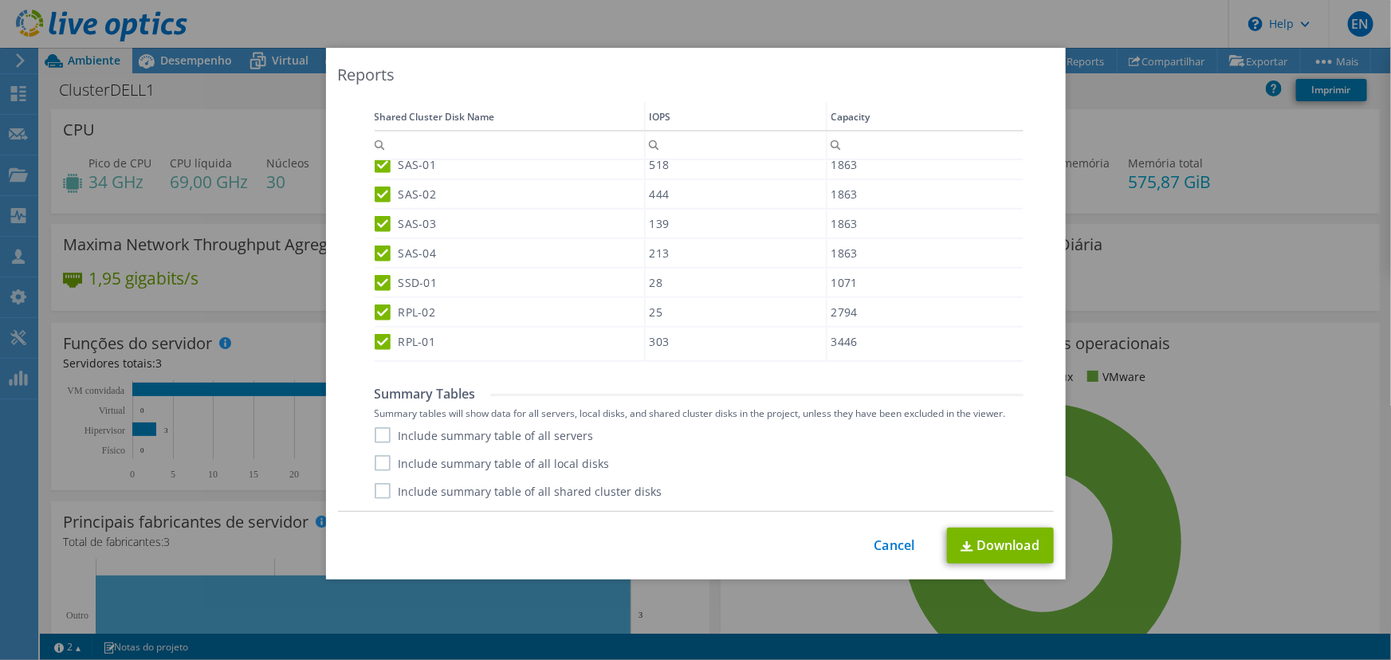
click at [382, 430] on label "Include summary table of all servers" at bounding box center [484, 435] width 219 height 16
click at [0, 0] on input "Include summary table of all servers" at bounding box center [0, 0] width 0 height 0
click at [379, 460] on label "Include summary table of all local disks" at bounding box center [492, 463] width 235 height 16
click at [0, 0] on input "Include summary table of all local disks" at bounding box center [0, 0] width 0 height 0
click at [380, 489] on label "Include summary table of all shared cluster disks" at bounding box center [519, 491] width 288 height 16
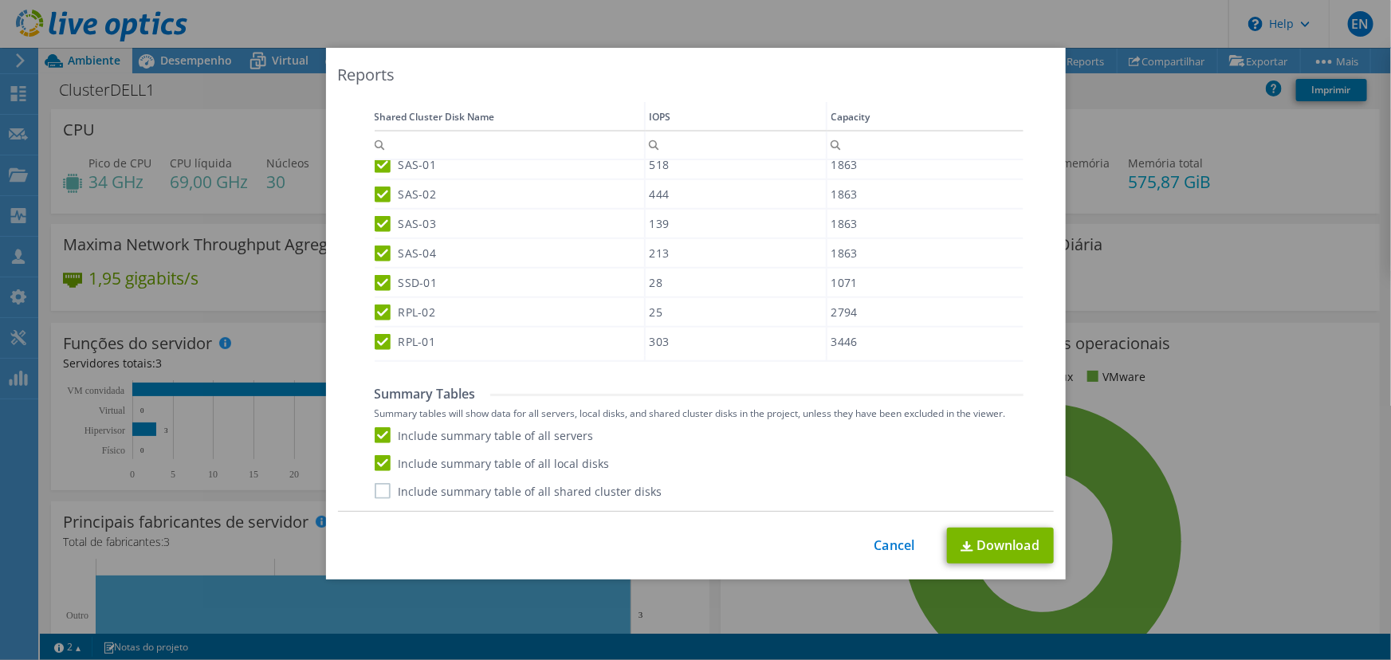
click at [0, 0] on input "Include summary table of all shared cluster disks" at bounding box center [0, 0] width 0 height 0
click at [991, 554] on link "Download" at bounding box center [1000, 546] width 107 height 36
click at [1276, 320] on div "Reports Select Region for Cloud Pricing Asia Pacific ([GEOGRAPHIC_DATA]) [GEOGR…" at bounding box center [695, 330] width 1391 height 564
